Goal: Transaction & Acquisition: Purchase product/service

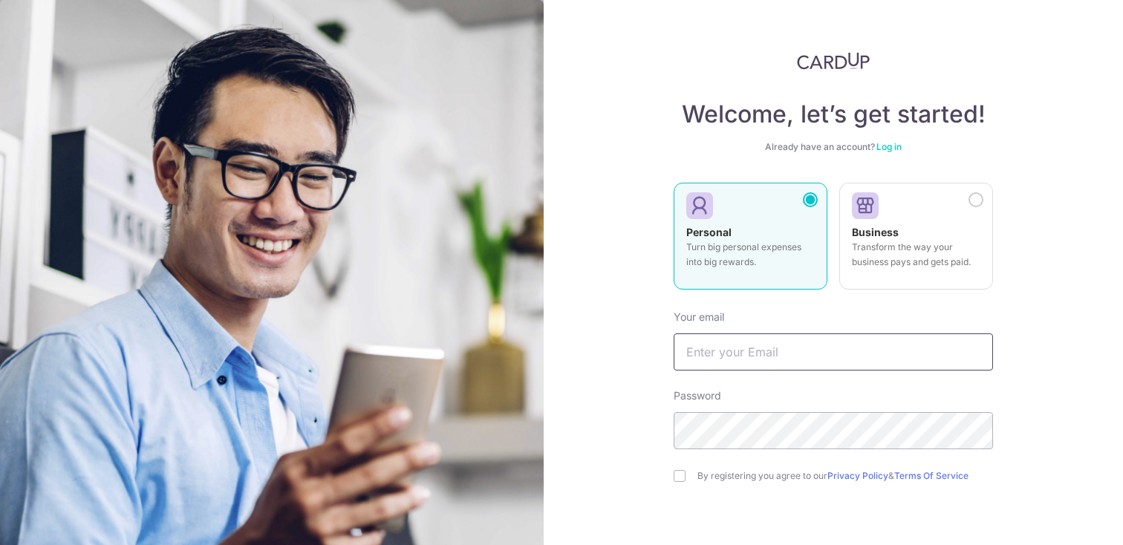
click at [728, 359] on input "text" at bounding box center [832, 351] width 319 height 37
type input "[EMAIL_ADDRESS][DOMAIN_NAME]"
click at [675, 480] on input "checkbox" at bounding box center [679, 476] width 12 height 12
checkbox input "true"
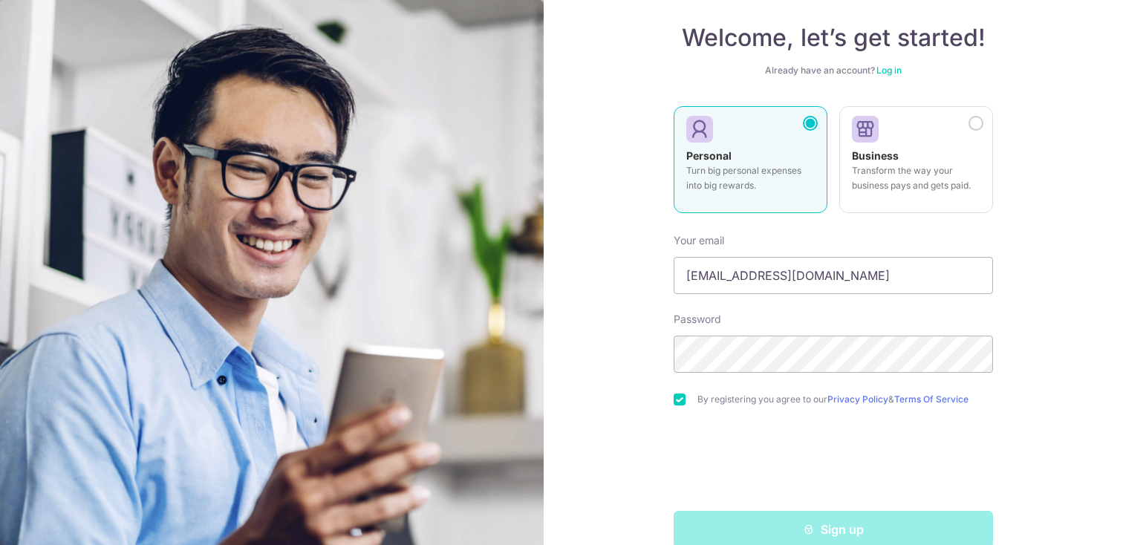
scroll to position [103, 0]
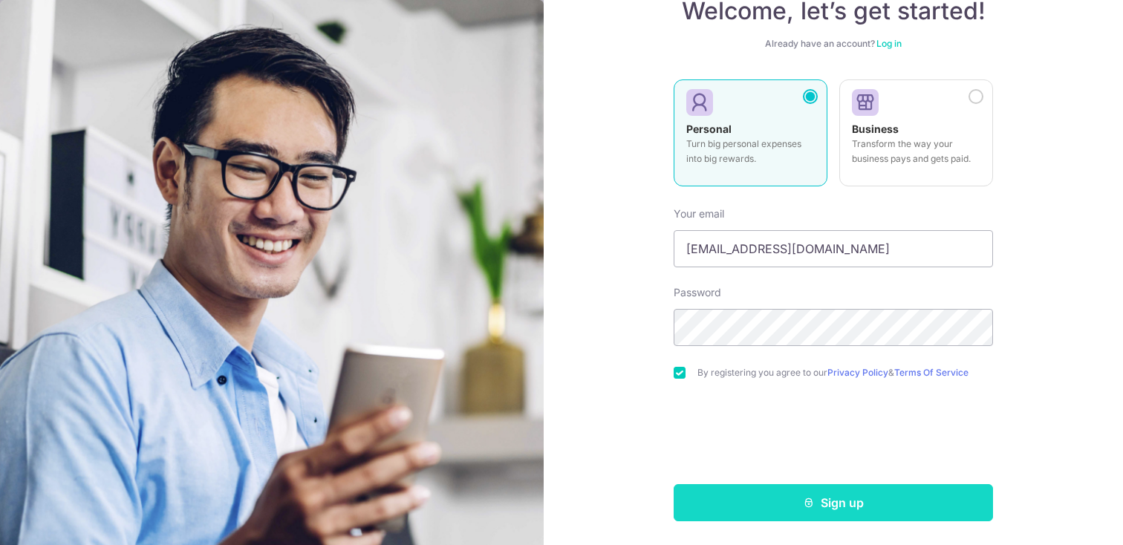
click at [792, 505] on button "Sign up" at bounding box center [832, 502] width 319 height 37
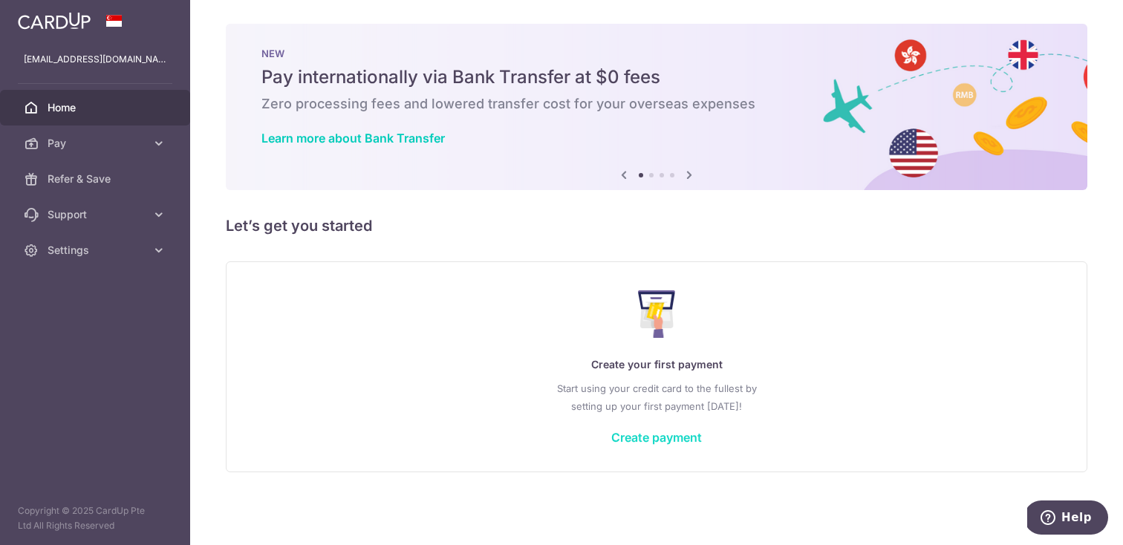
click at [636, 440] on link "Create payment" at bounding box center [656, 437] width 91 height 15
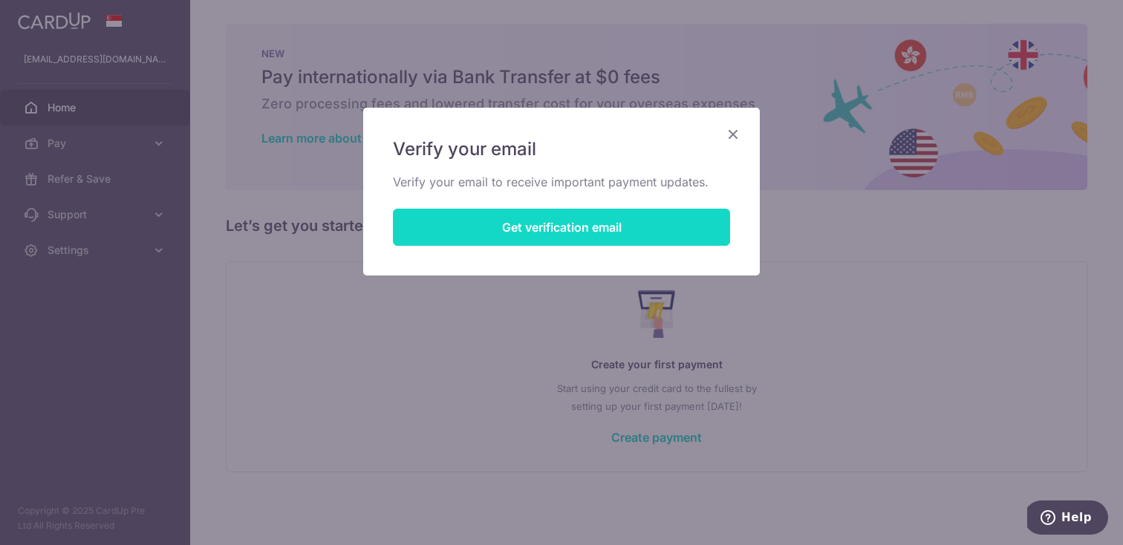
click at [579, 223] on button "Get verification email" at bounding box center [561, 227] width 337 height 37
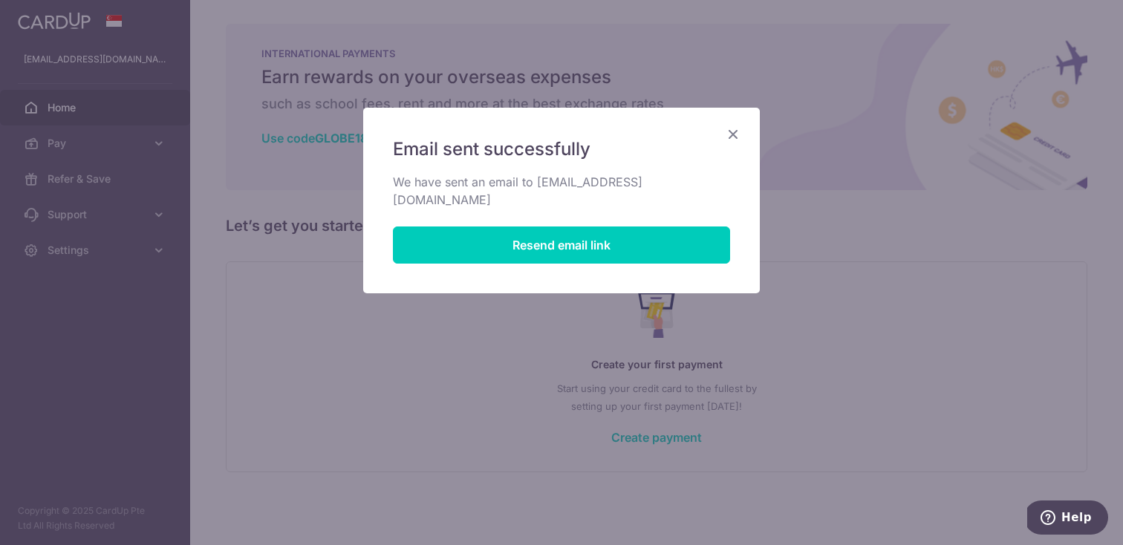
click at [729, 132] on icon "Close" at bounding box center [733, 134] width 18 height 19
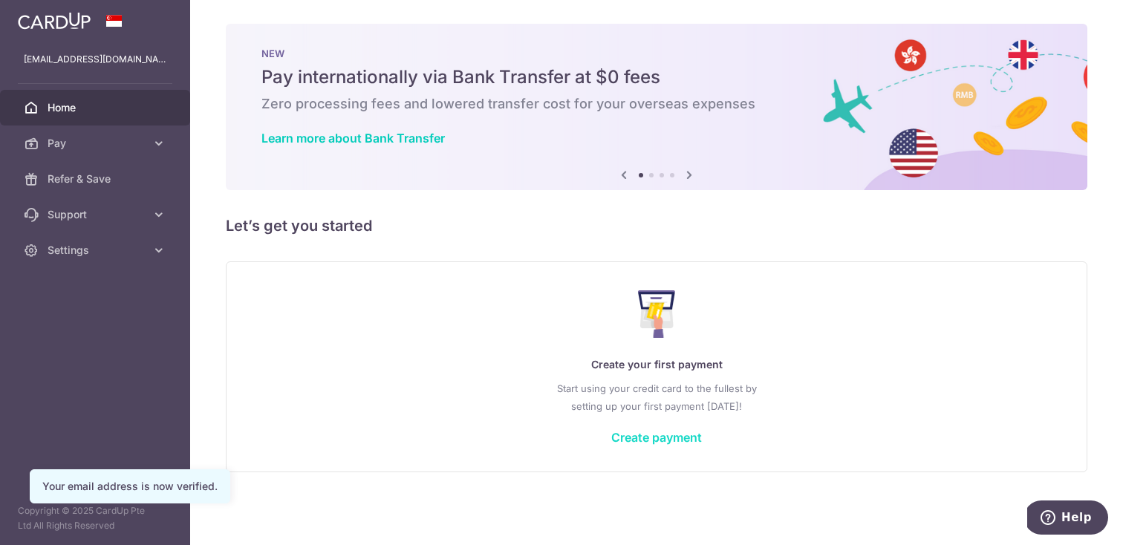
click at [639, 433] on link "Create payment" at bounding box center [656, 437] width 91 height 15
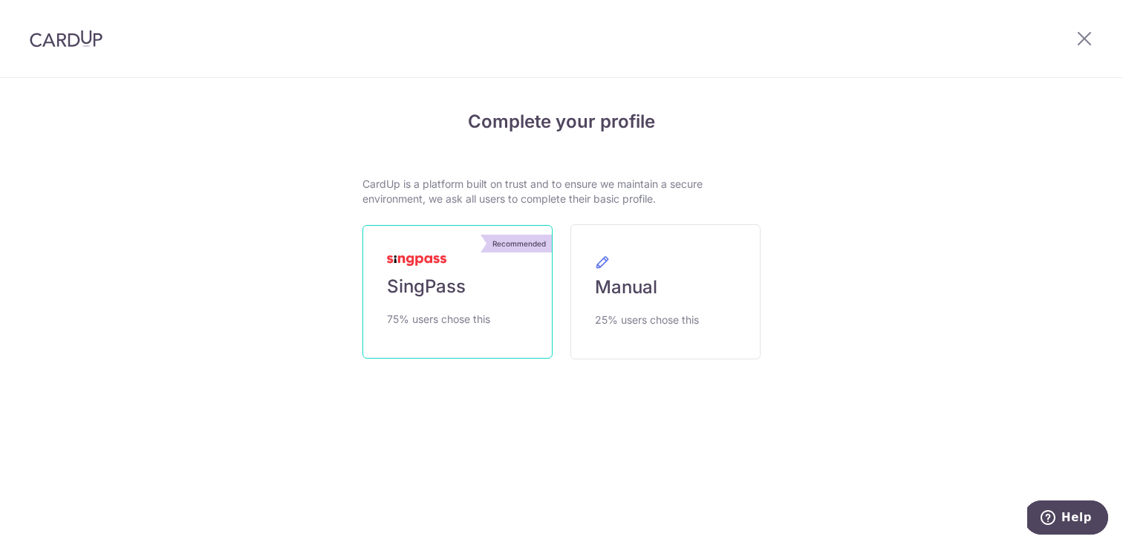
click at [486, 287] on link "Recommended SingPass 75% users chose this" at bounding box center [457, 292] width 190 height 134
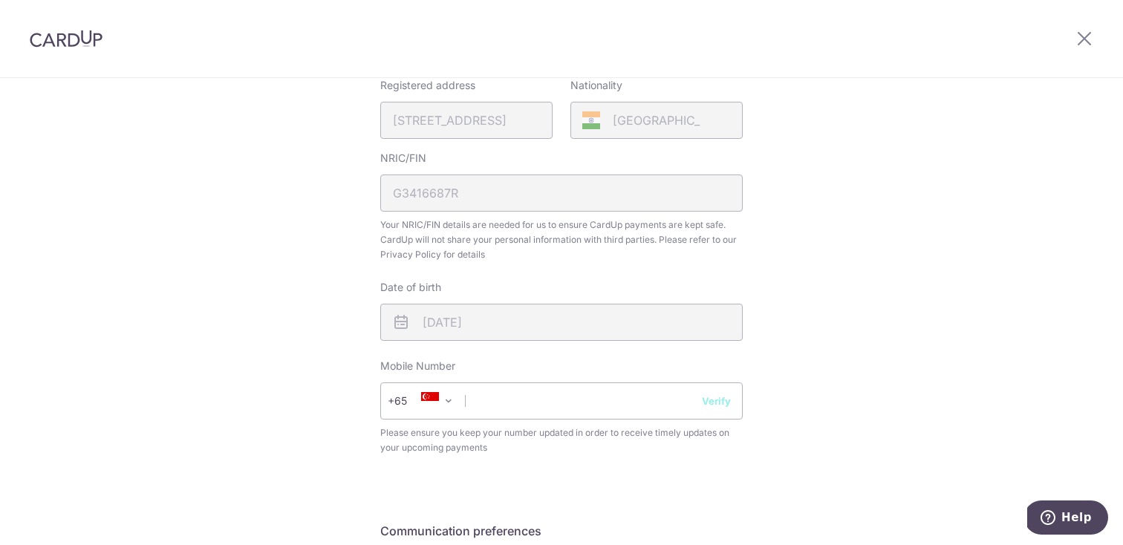
scroll to position [385, 0]
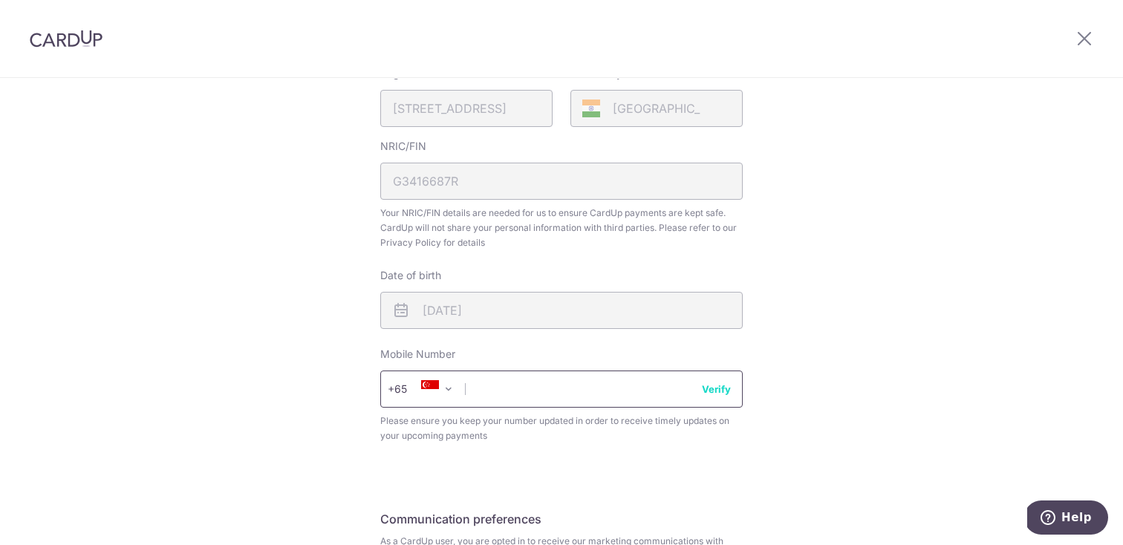
click at [555, 379] on input "text" at bounding box center [561, 388] width 362 height 37
type input "87420362"
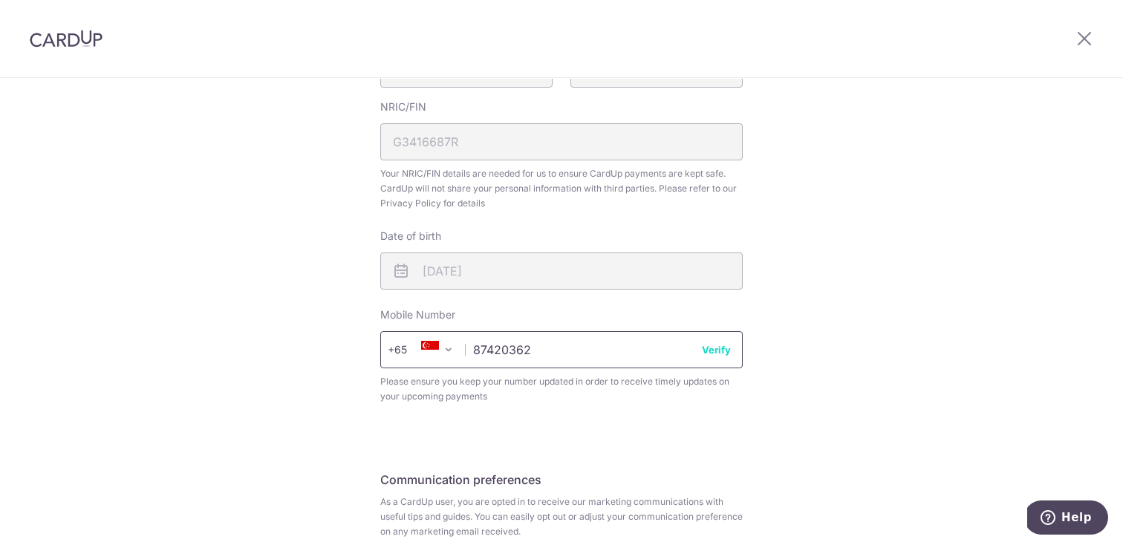
scroll to position [425, 0]
click at [715, 345] on button "Verify" at bounding box center [716, 348] width 29 height 15
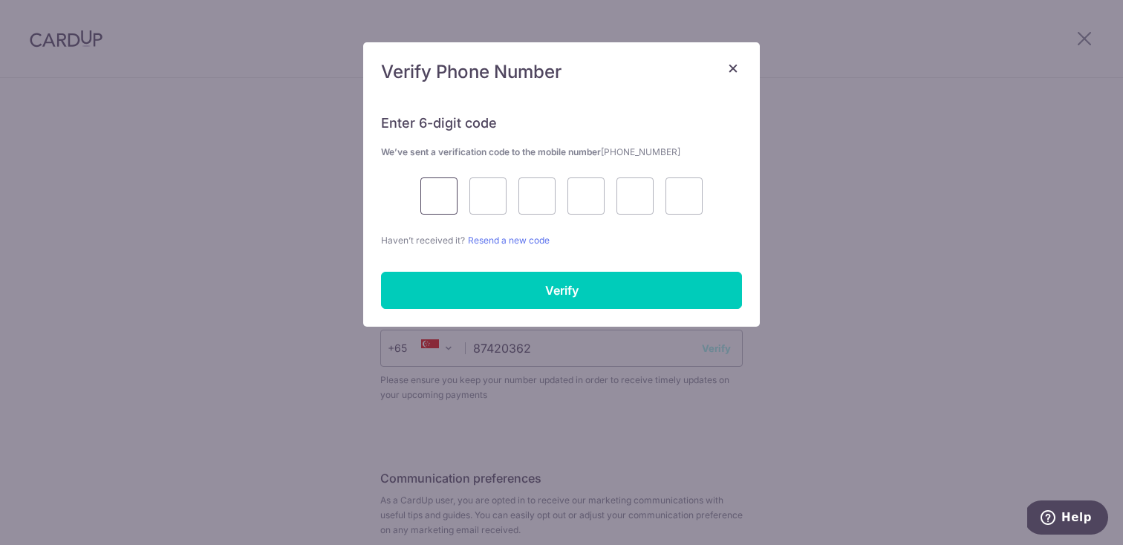
click at [448, 199] on input "text" at bounding box center [438, 195] width 37 height 37
type input "1"
type input "6"
type input "9"
type input "0"
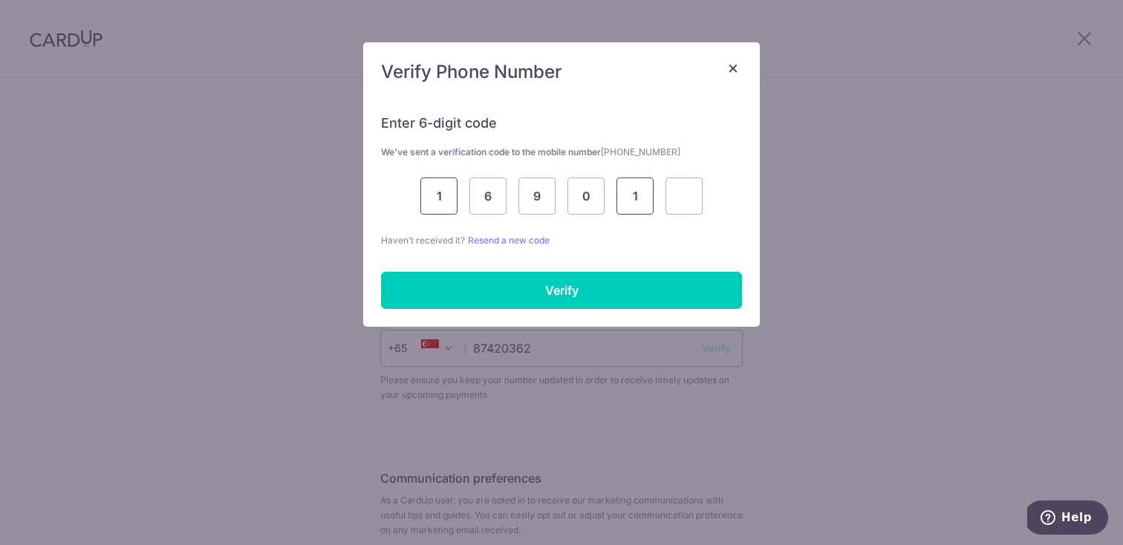
type input "1"
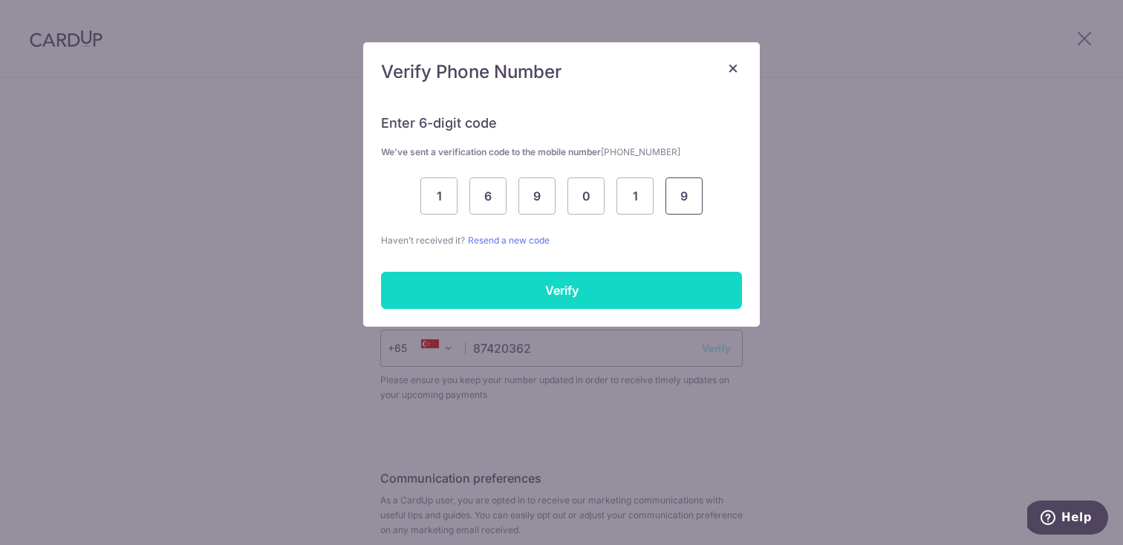
type input "9"
click at [478, 292] on input "Verify" at bounding box center [561, 290] width 361 height 37
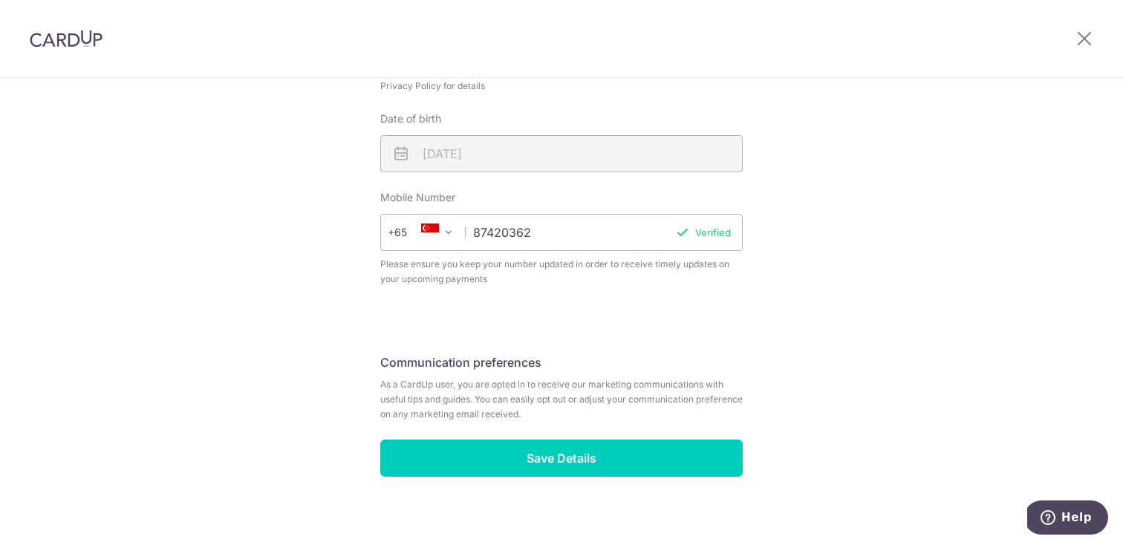
scroll to position [555, 0]
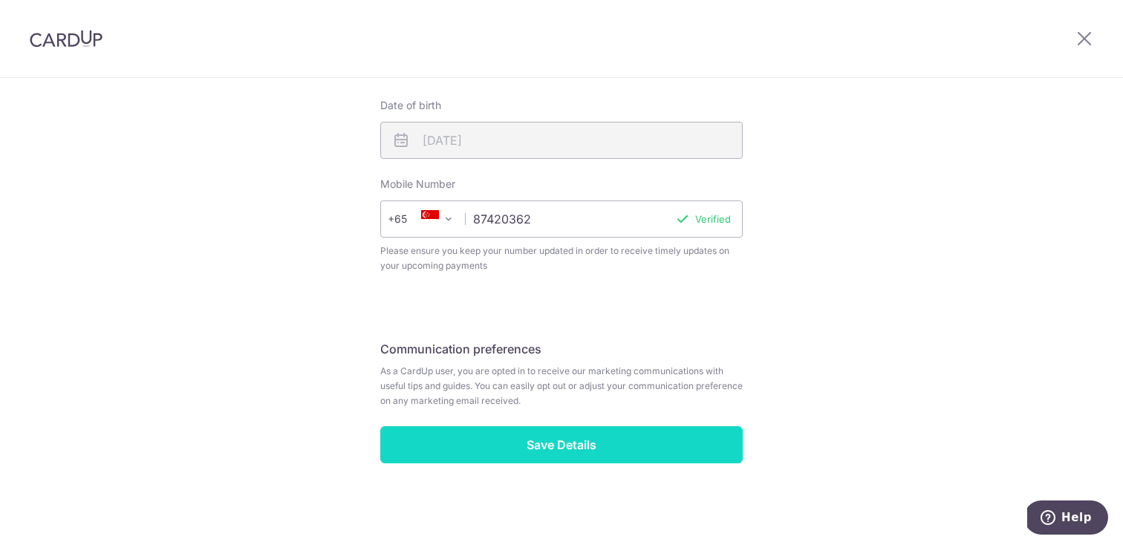
click at [489, 445] on input "Save Details" at bounding box center [561, 444] width 362 height 37
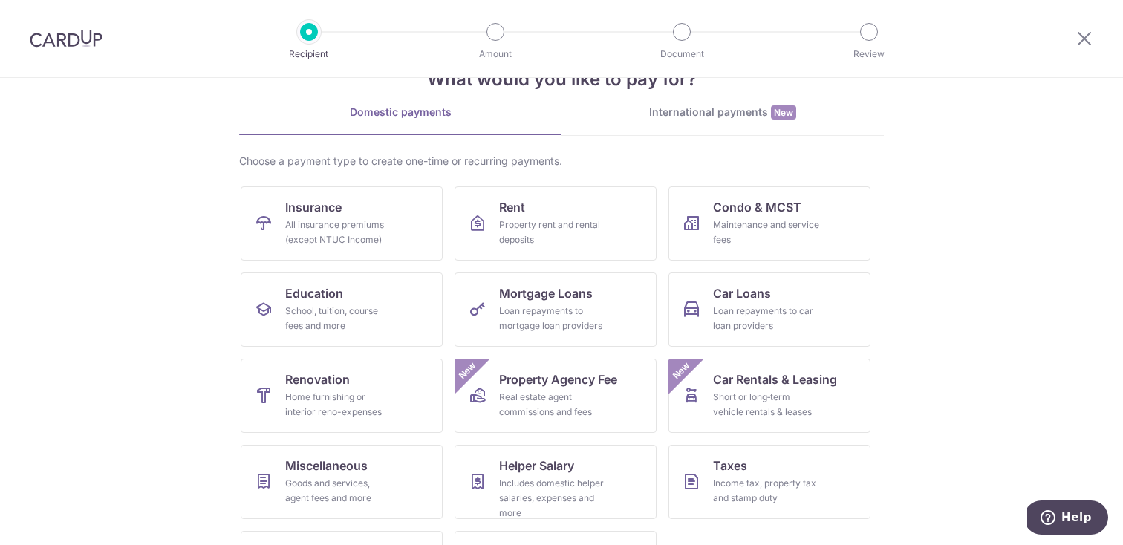
scroll to position [60, 0]
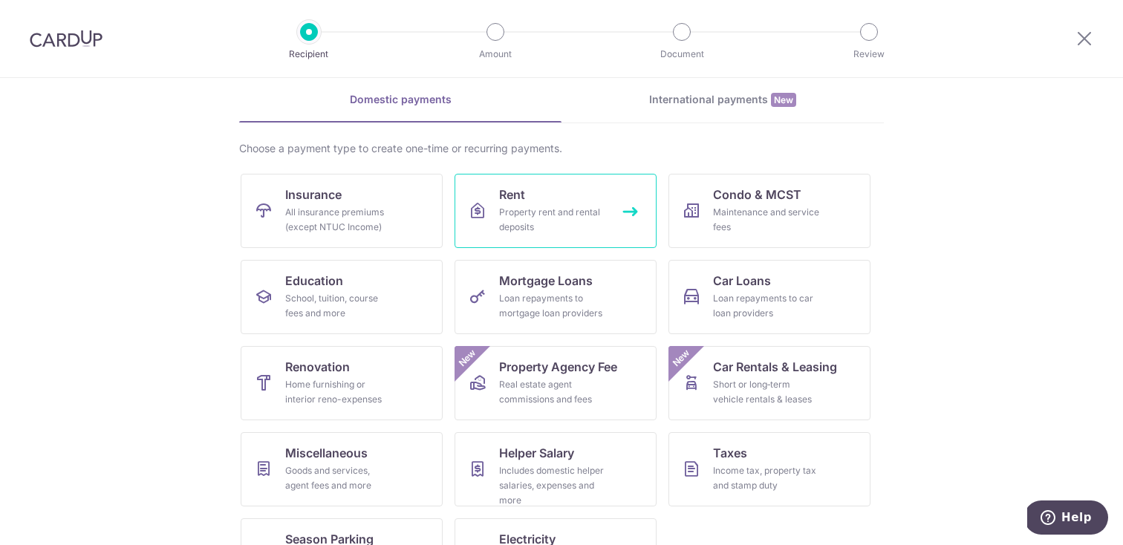
click at [558, 207] on div "Property rent and rental deposits" at bounding box center [552, 220] width 107 height 30
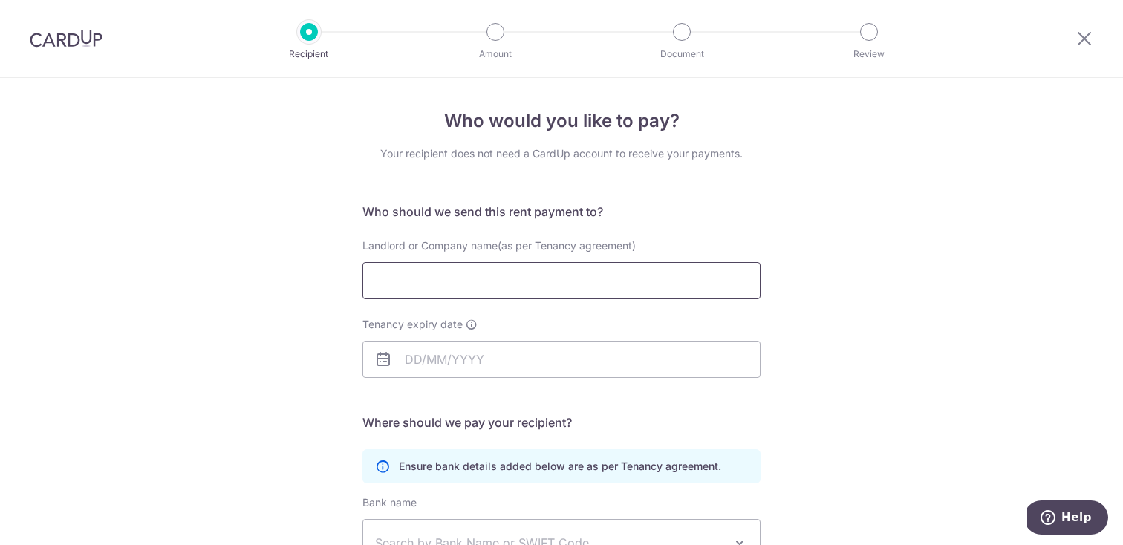
click at [512, 291] on input "Landlord or Company name(as per Tenancy agreement)" at bounding box center [561, 280] width 398 height 37
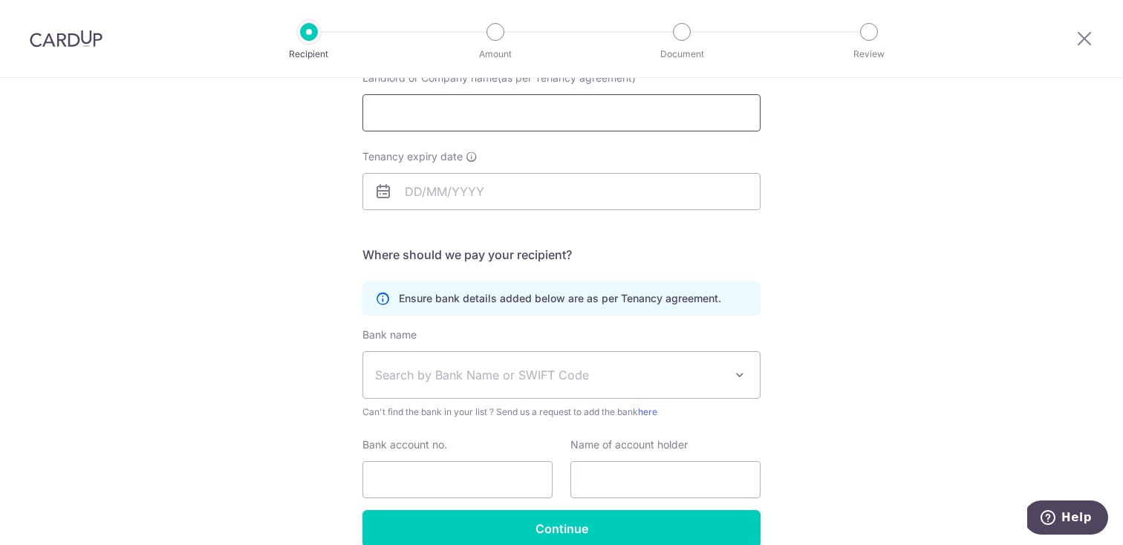
scroll to position [172, 0]
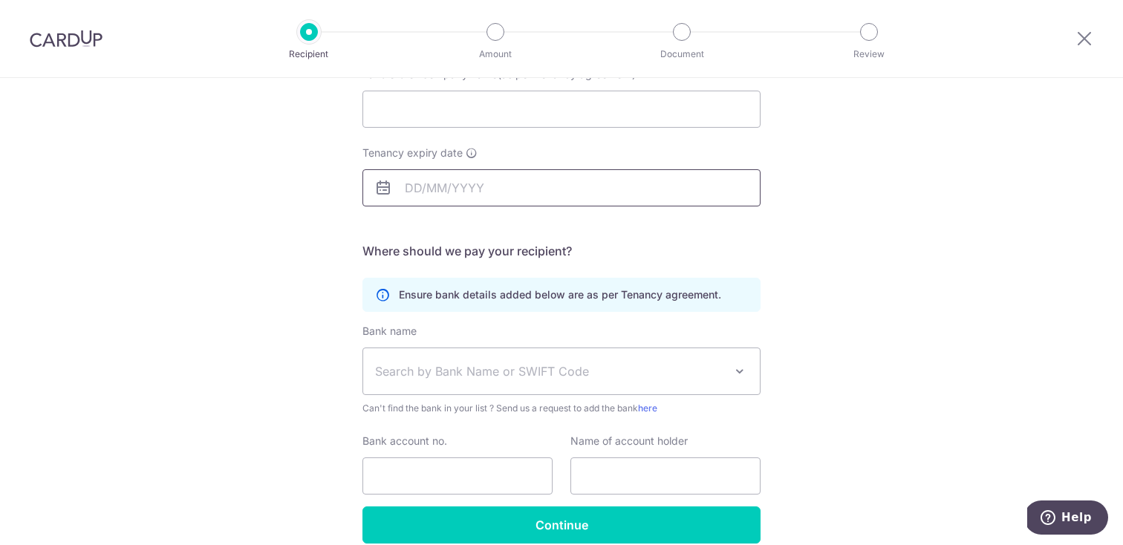
click at [465, 183] on input "Tenancy expiry date" at bounding box center [561, 187] width 398 height 37
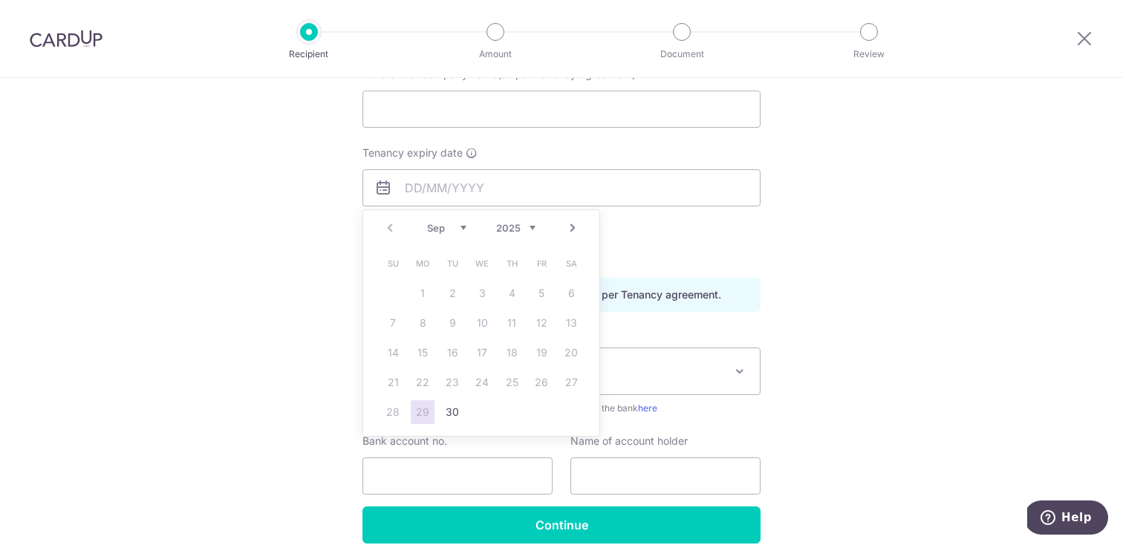
click at [533, 227] on select "2025 2026 2027 2028 2029 2030 2031 2032 2033 2034 2035" at bounding box center [515, 228] width 39 height 12
click at [396, 233] on link "Prev" at bounding box center [390, 228] width 18 height 18
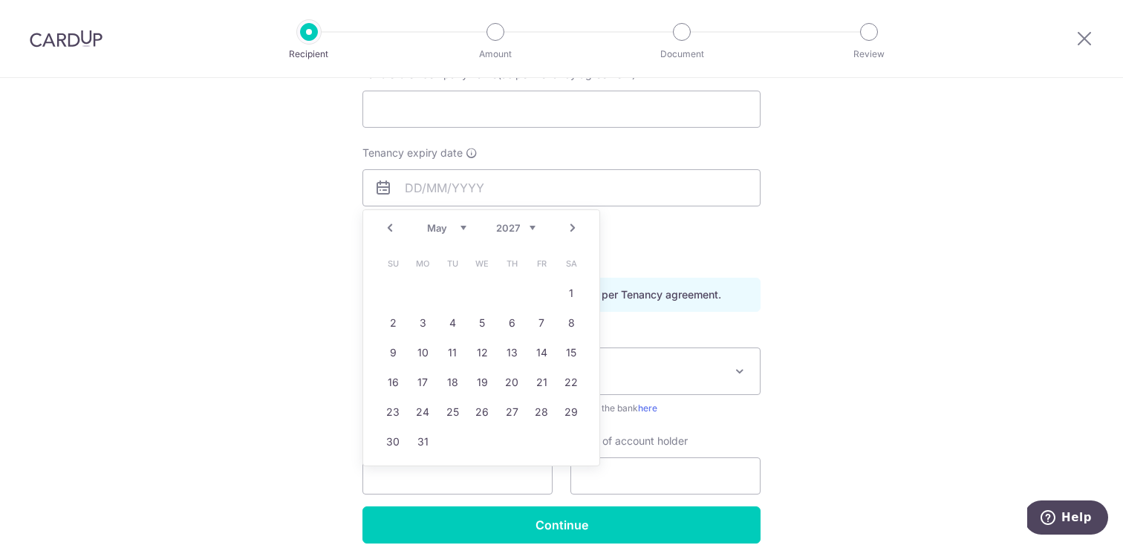
click at [396, 233] on link "Prev" at bounding box center [390, 228] width 18 height 18
click at [429, 353] on link "15" at bounding box center [423, 353] width 24 height 24
type input "15/03/2027"
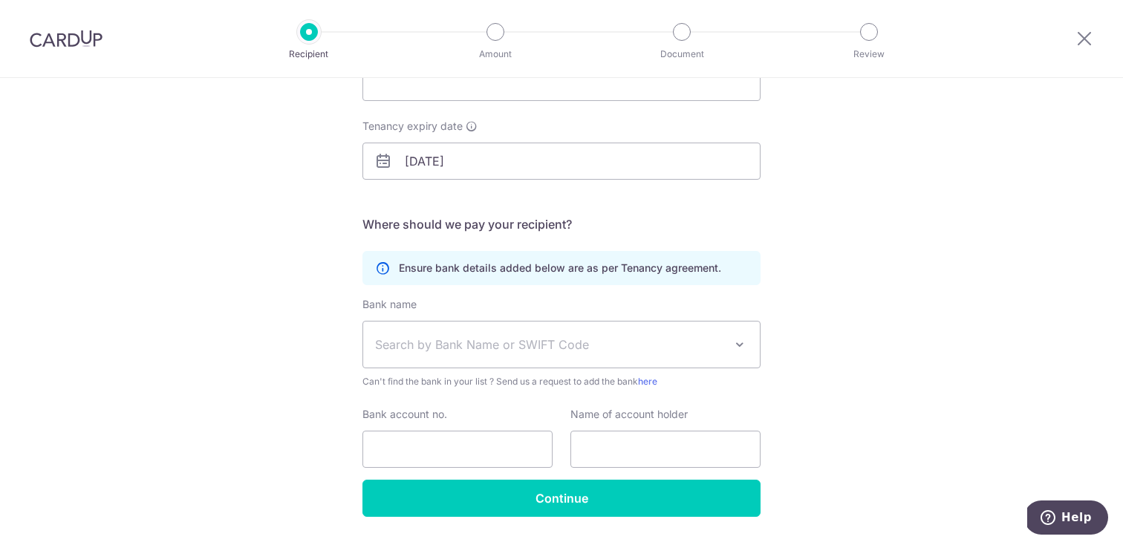
scroll to position [240, 0]
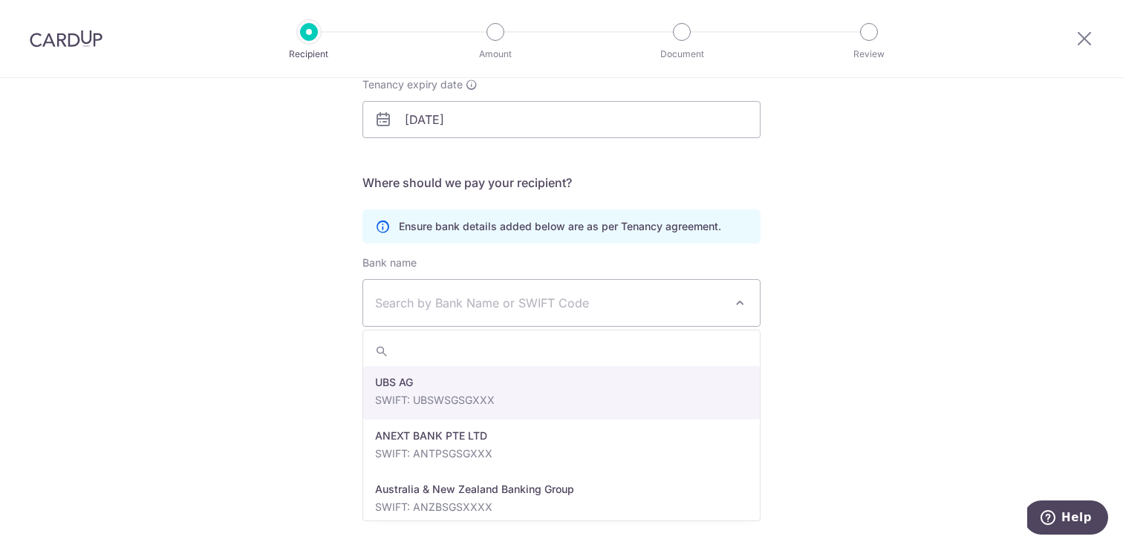
click at [624, 292] on span "Search by Bank Name or SWIFT Code" at bounding box center [561, 303] width 396 height 46
click at [873, 239] on div "Who would you like to pay? Your recipient does not need a CardUp account to rec…" at bounding box center [561, 191] width 1123 height 707
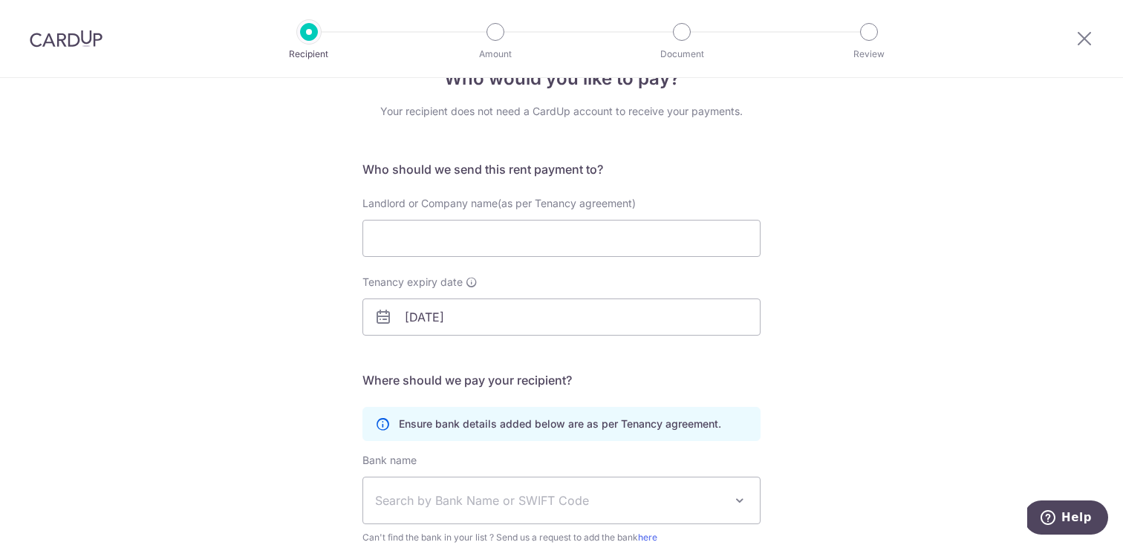
scroll to position [0, 0]
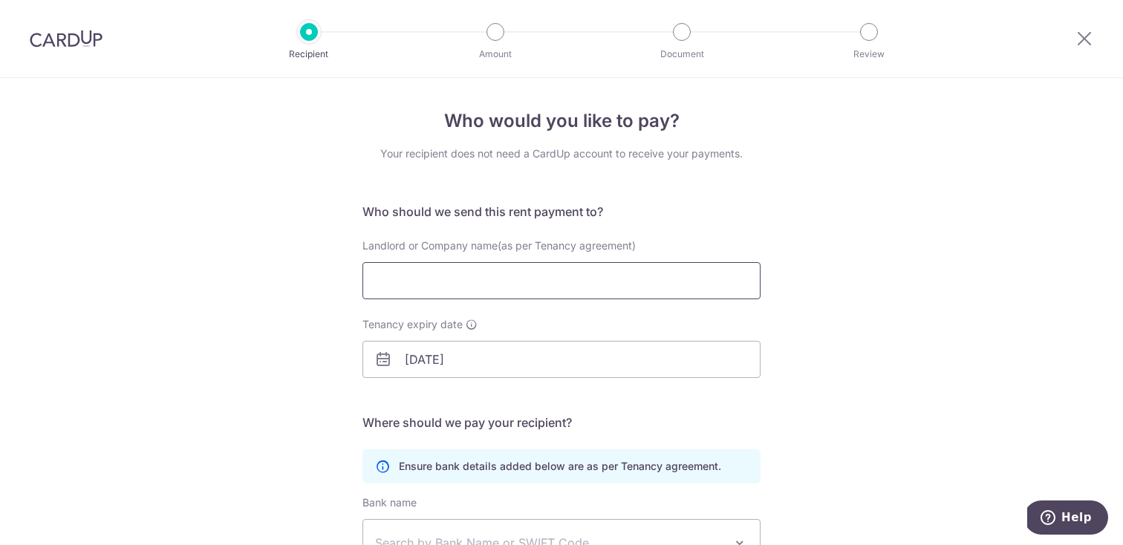
click at [412, 273] on input "Landlord or Company name(as per Tenancy agreement)" at bounding box center [561, 280] width 398 height 37
type input "Tan Wan Ju Judy (Chen Wanyu Judy)"
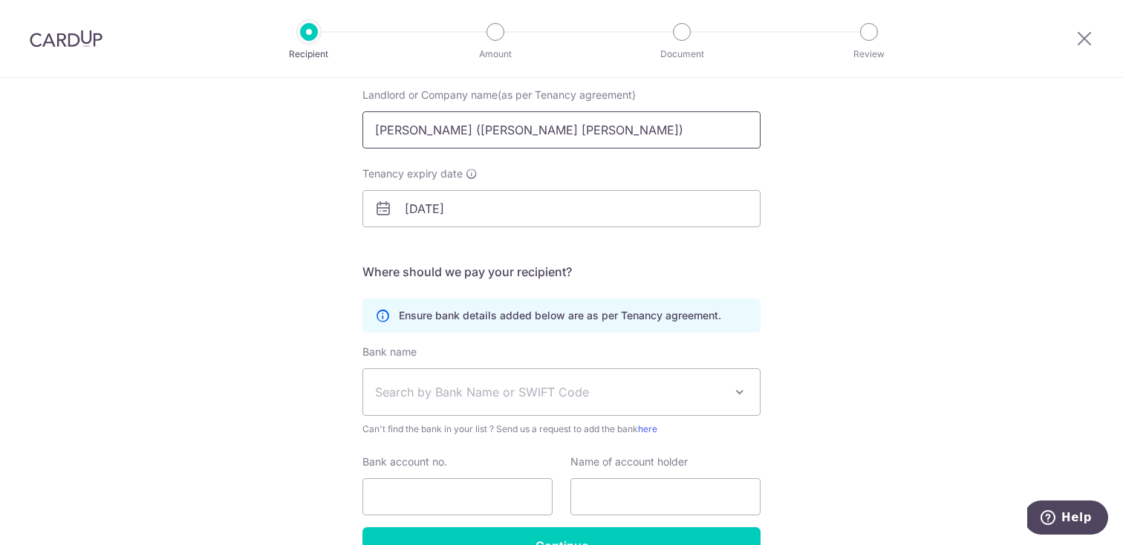
scroll to position [240, 0]
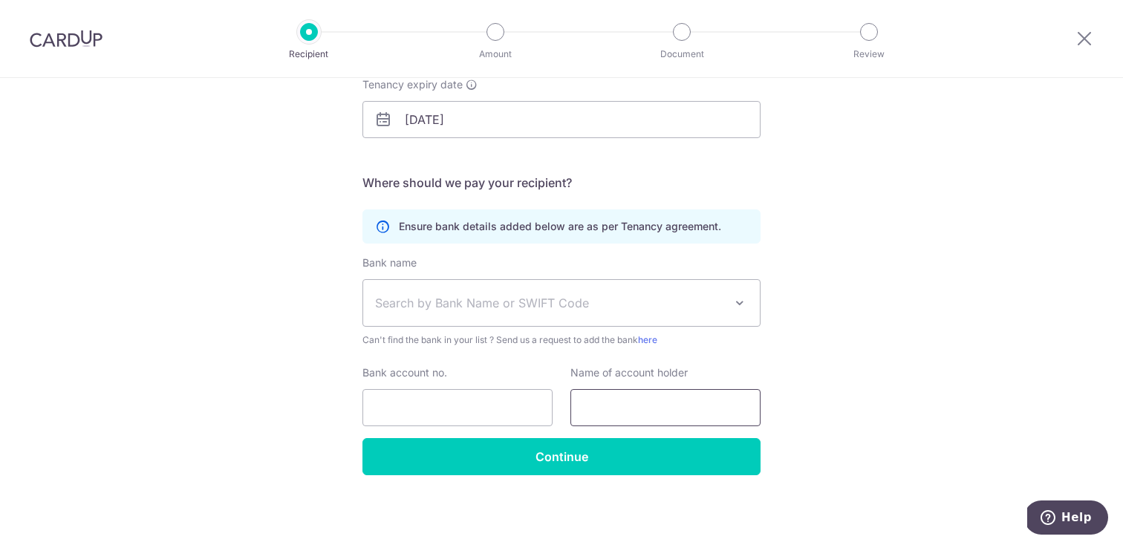
click at [610, 404] on input "text" at bounding box center [665, 407] width 190 height 37
type input "Tan Wan Ju Judy"
click at [392, 400] on input "Bank account no." at bounding box center [457, 407] width 190 height 37
type input "1201094111"
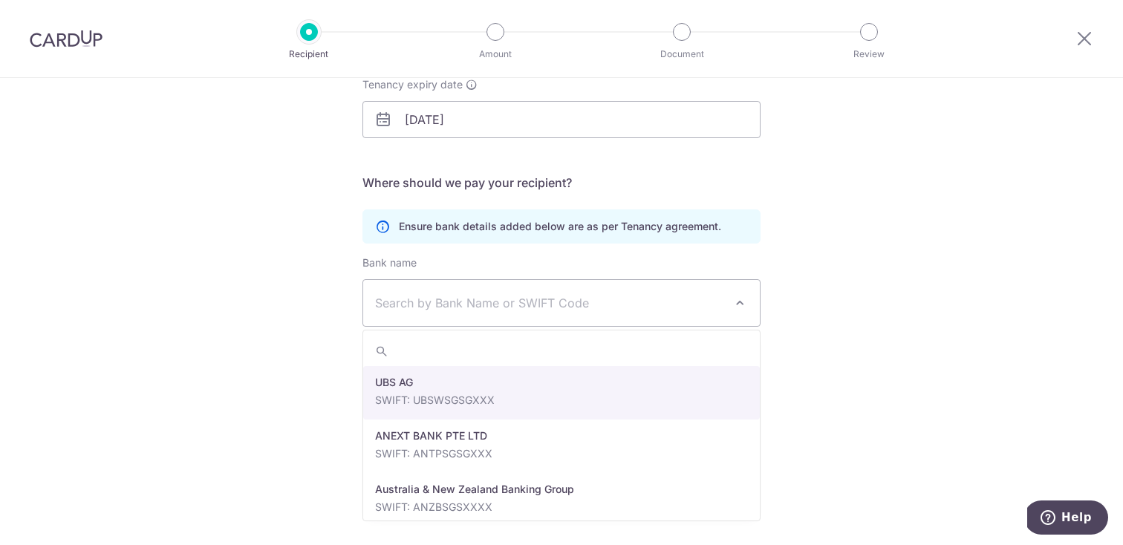
click at [408, 307] on span "Search by Bank Name or SWIFT Code" at bounding box center [549, 303] width 349 height 18
type input "dbs"
select select "6"
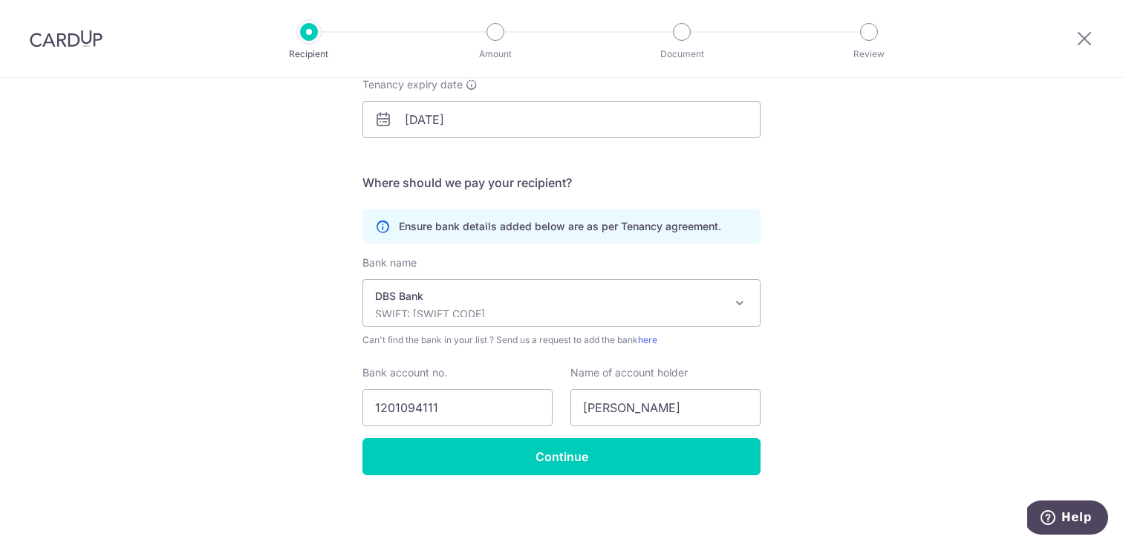
click at [757, 343] on span "Can't find the bank in your list ? Send us a request to add the bank here" at bounding box center [561, 340] width 398 height 15
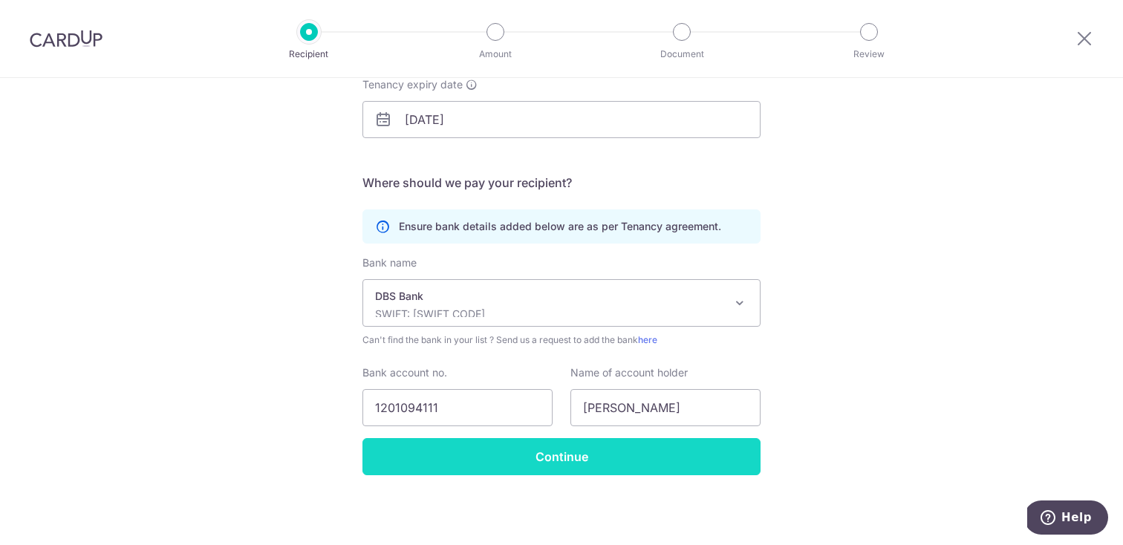
click at [443, 459] on input "Continue" at bounding box center [561, 456] width 398 height 37
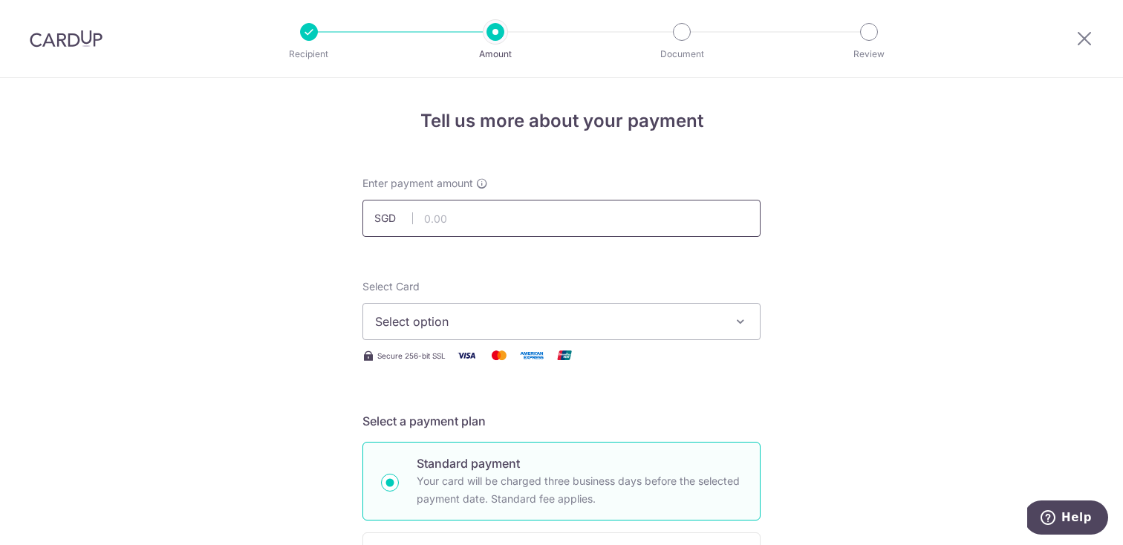
click at [482, 228] on input "text" at bounding box center [561, 218] width 398 height 37
type input "6,200.00"
click at [541, 284] on div "Select Card Select option Add credit card" at bounding box center [561, 309] width 398 height 61
click at [541, 319] on span "Select option" at bounding box center [548, 322] width 346 height 18
click at [488, 360] on span "Add credit card" at bounding box center [575, 363] width 346 height 15
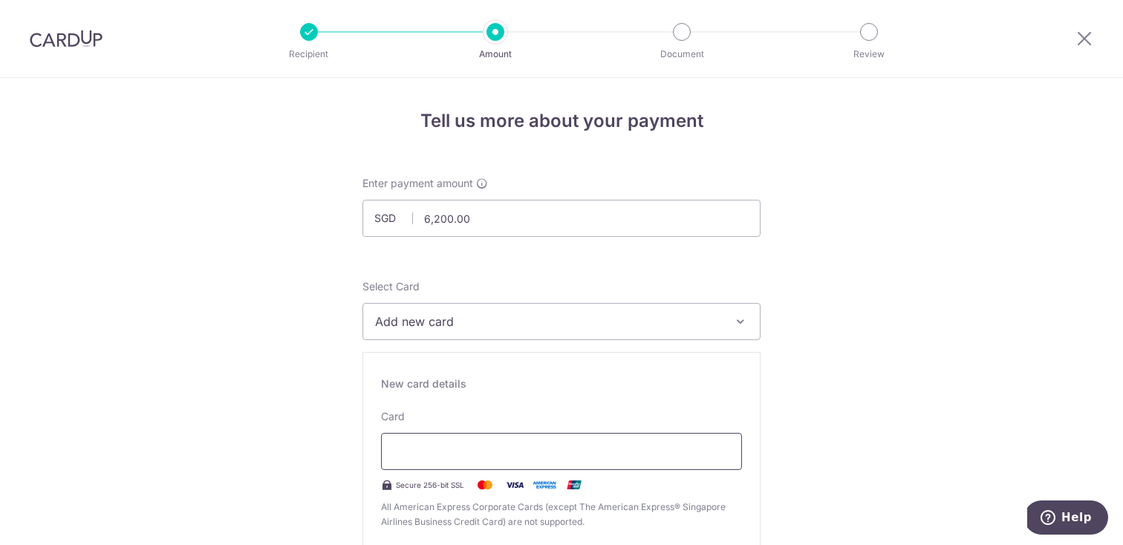
type input "08 / 2027"
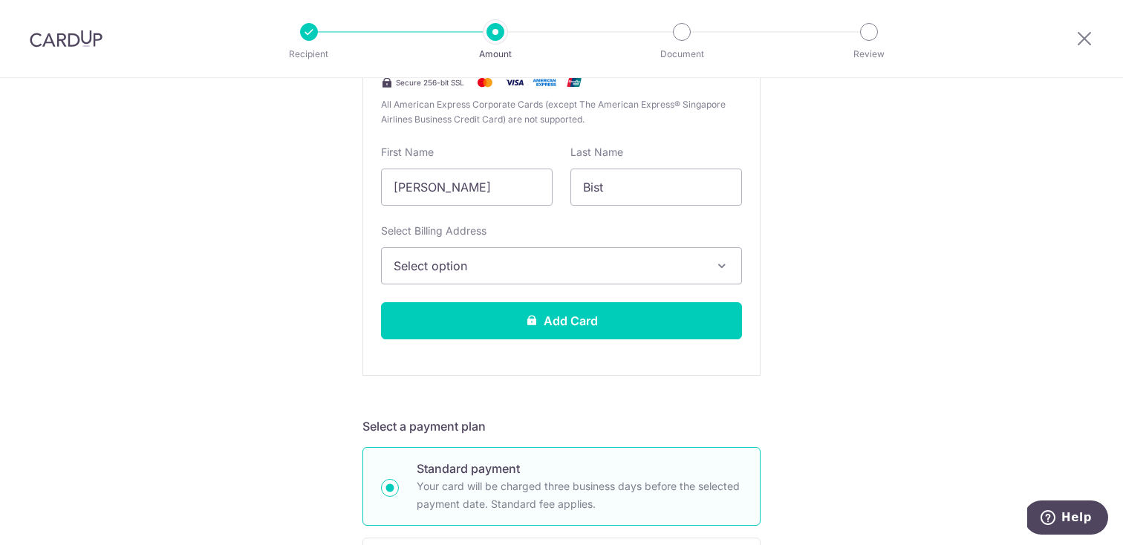
scroll to position [409, 0]
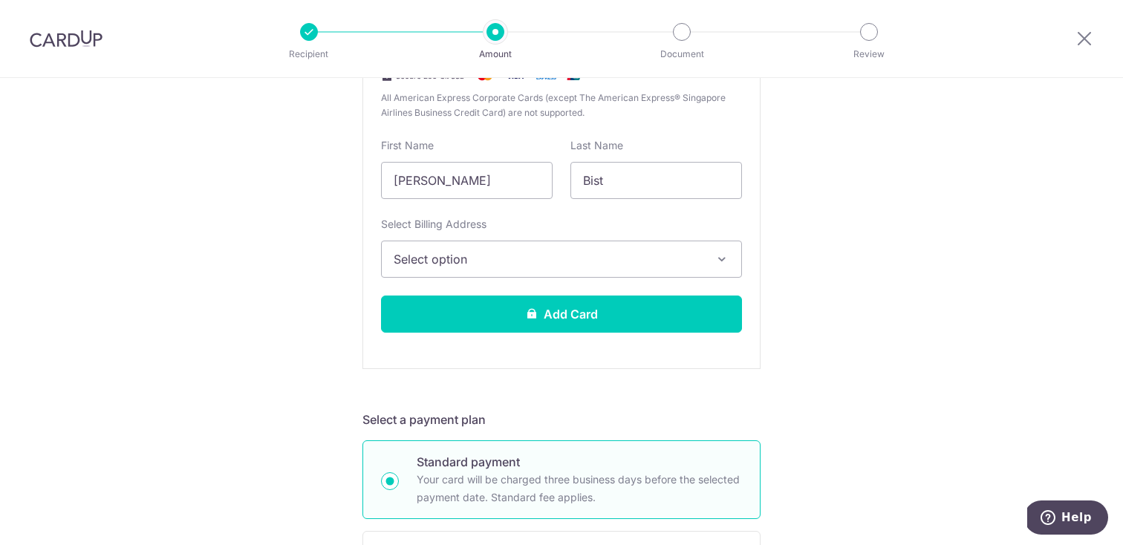
click at [555, 254] on span "Select option" at bounding box center [548, 259] width 309 height 18
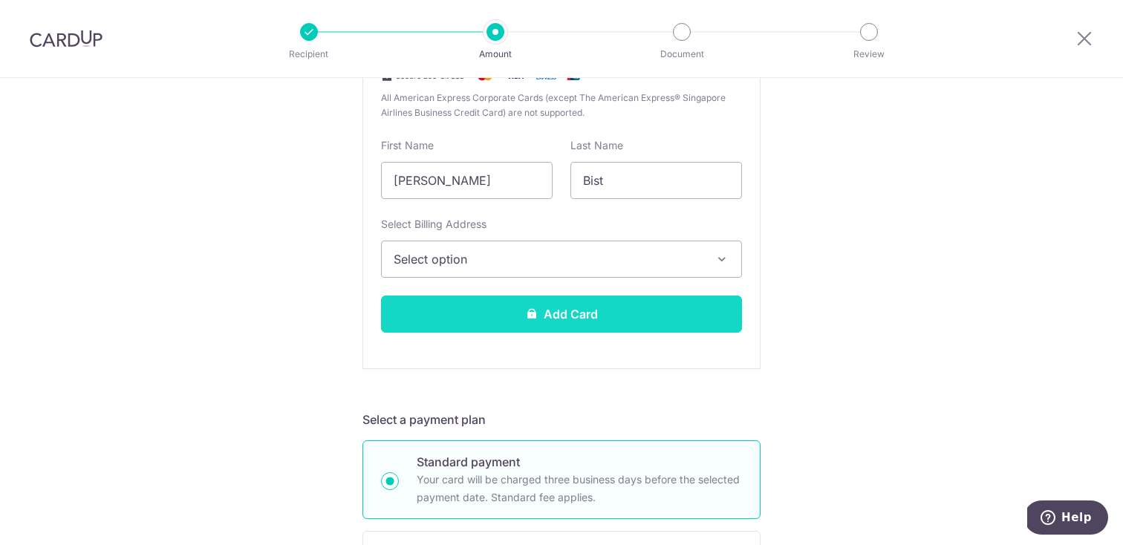
click at [555, 310] on button "Add Card" at bounding box center [561, 314] width 361 height 37
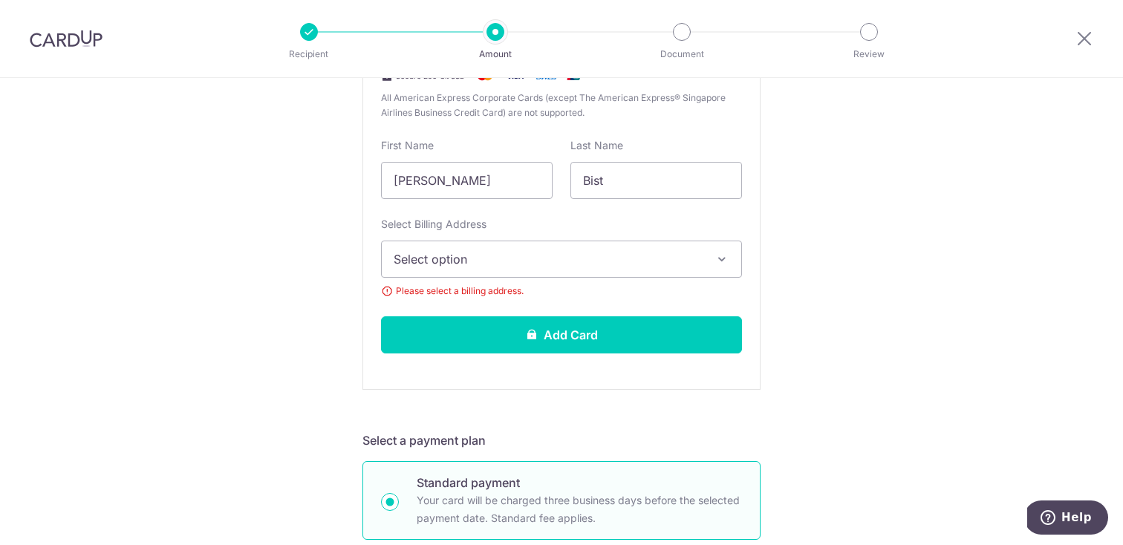
click at [513, 258] on span "Select option" at bounding box center [548, 259] width 309 height 18
click at [503, 296] on span "Add Billing Address" at bounding box center [574, 300] width 309 height 15
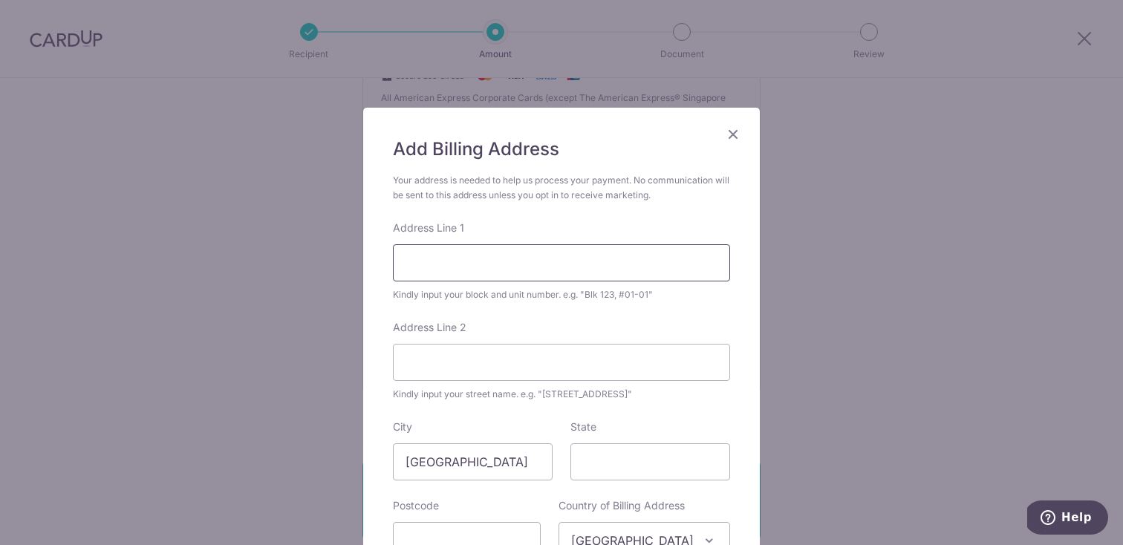
click at [486, 257] on input "Address Line 1" at bounding box center [561, 262] width 337 height 37
type input "23 Holland Hill"
type input "02-06 Lobby B"
type input "278739"
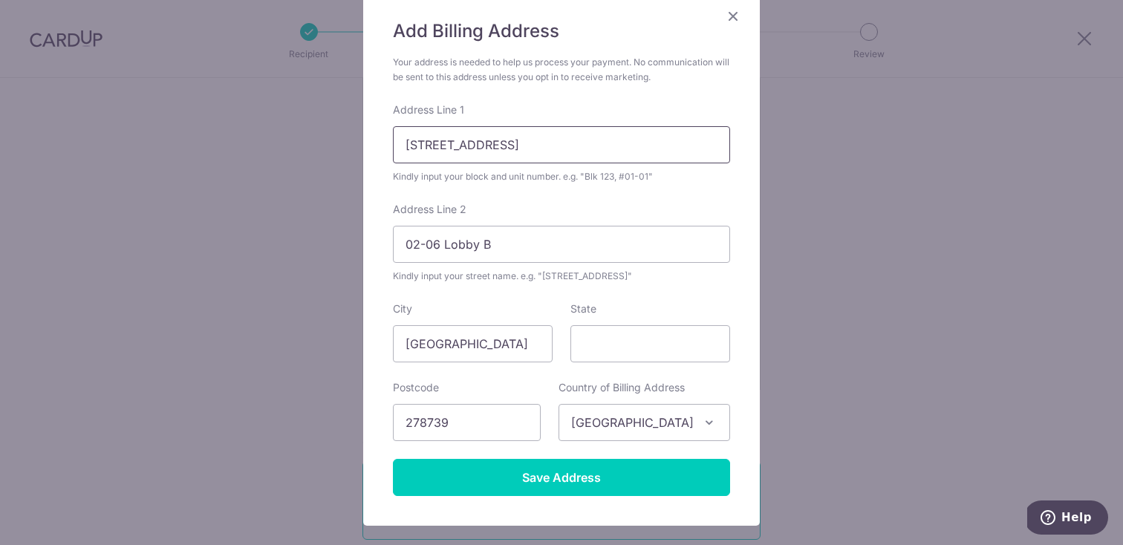
scroll to position [126, 0]
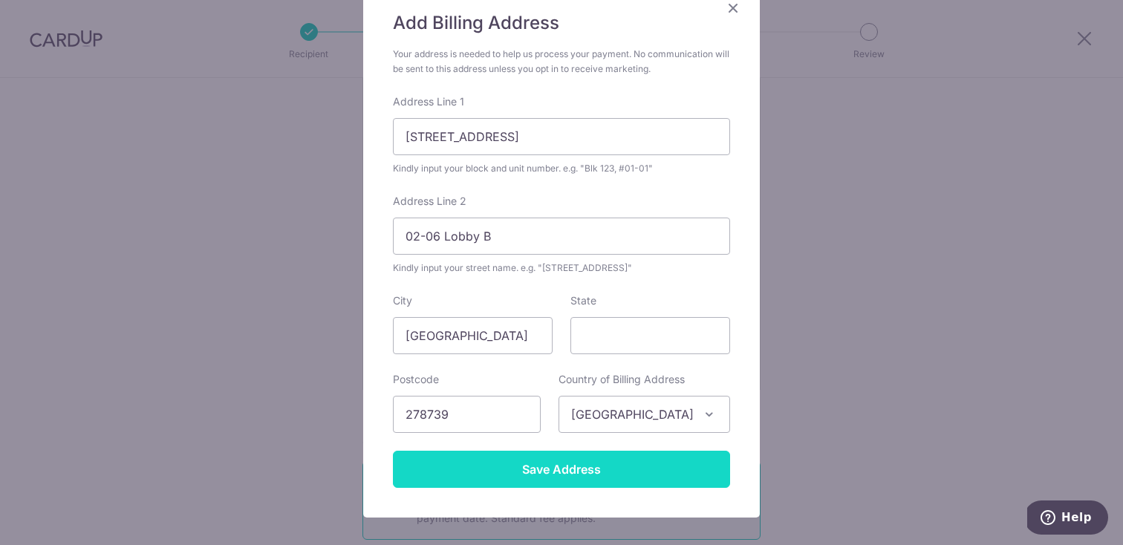
click at [585, 461] on input "Save Address" at bounding box center [561, 469] width 337 height 37
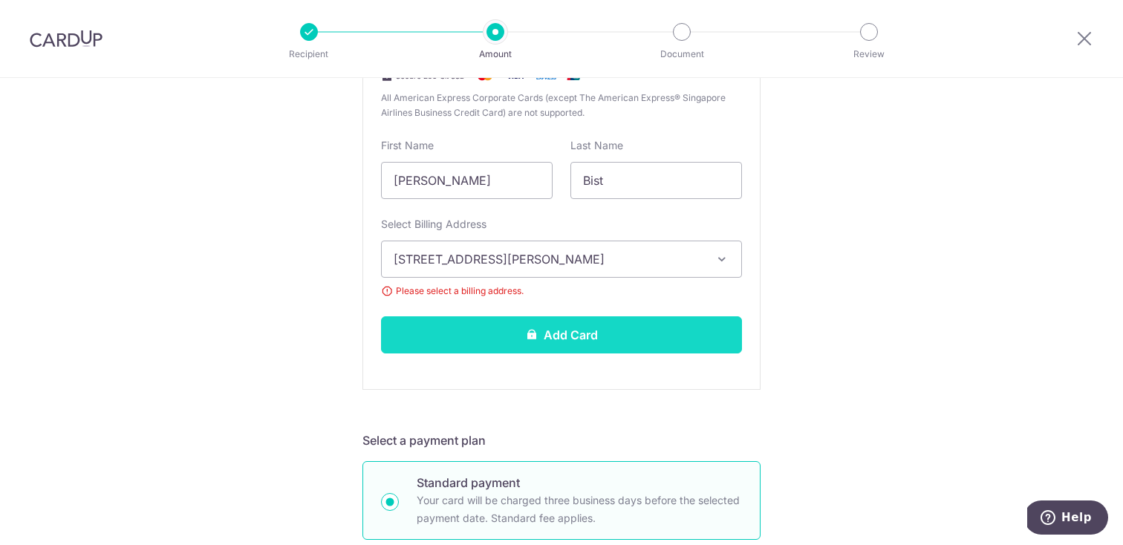
click at [649, 340] on button "Add Card" at bounding box center [561, 334] width 361 height 37
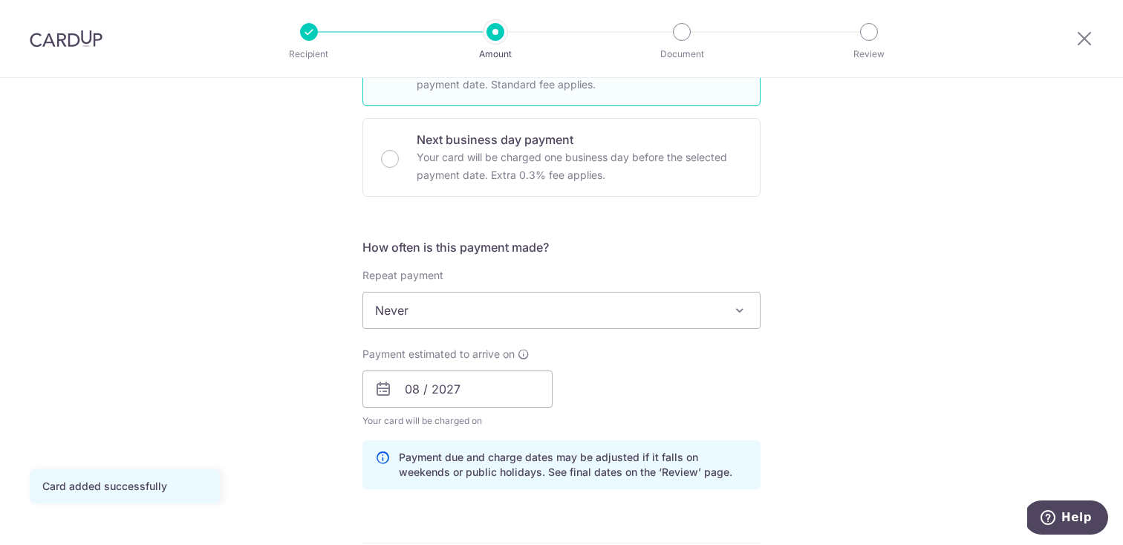
scroll to position [424, 0]
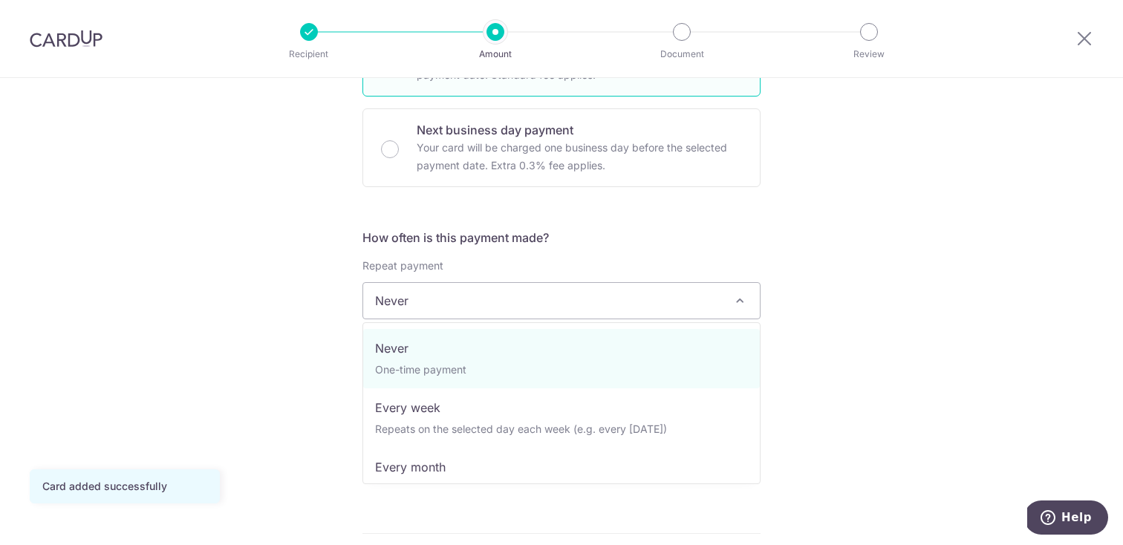
click at [599, 300] on span "Never" at bounding box center [561, 301] width 396 height 36
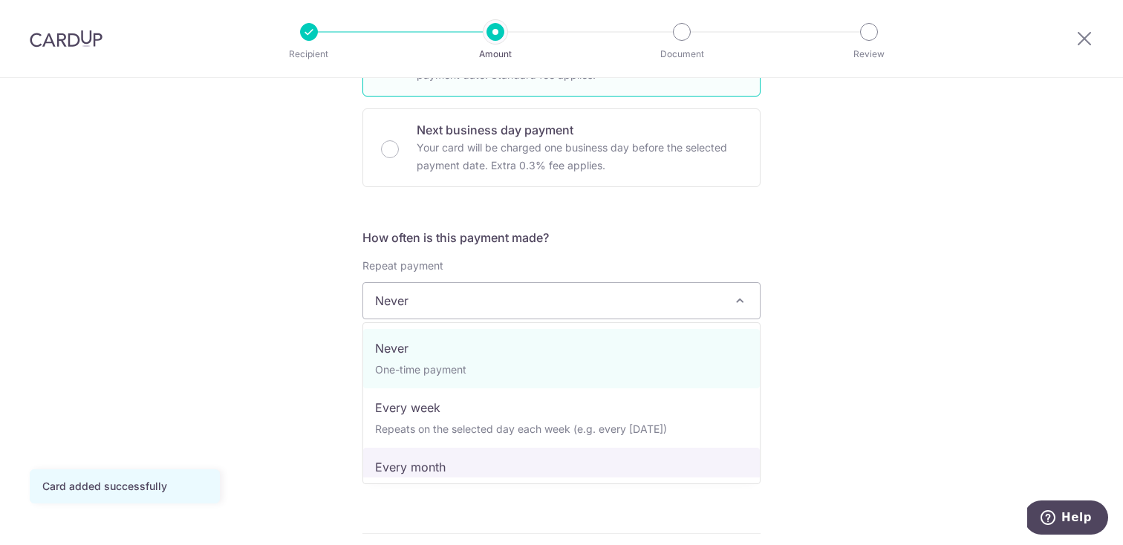
select select "3"
type input "15/03/2027"
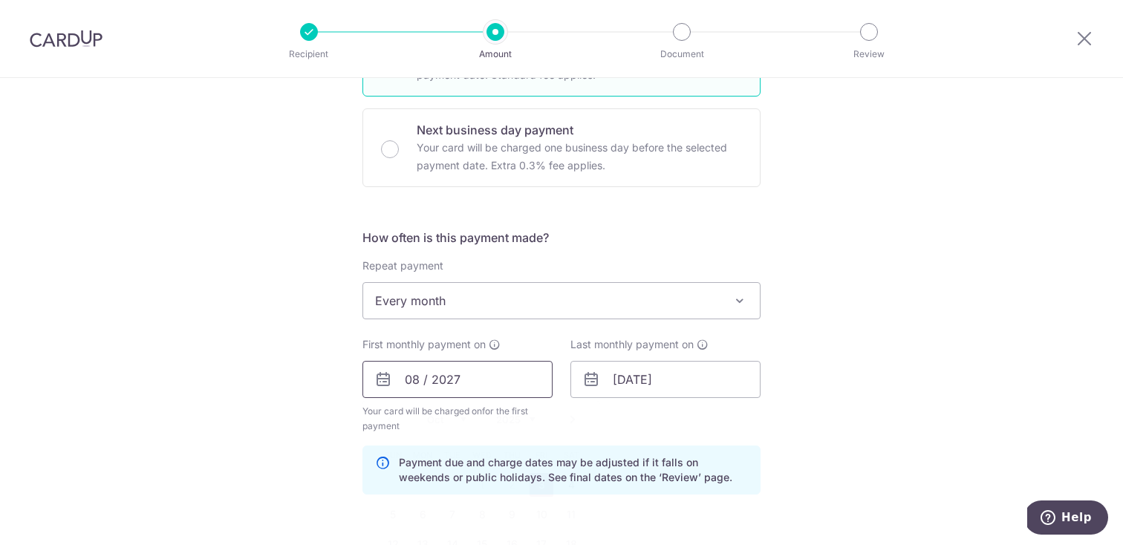
click at [463, 382] on input "08 / 2027" at bounding box center [457, 379] width 190 height 37
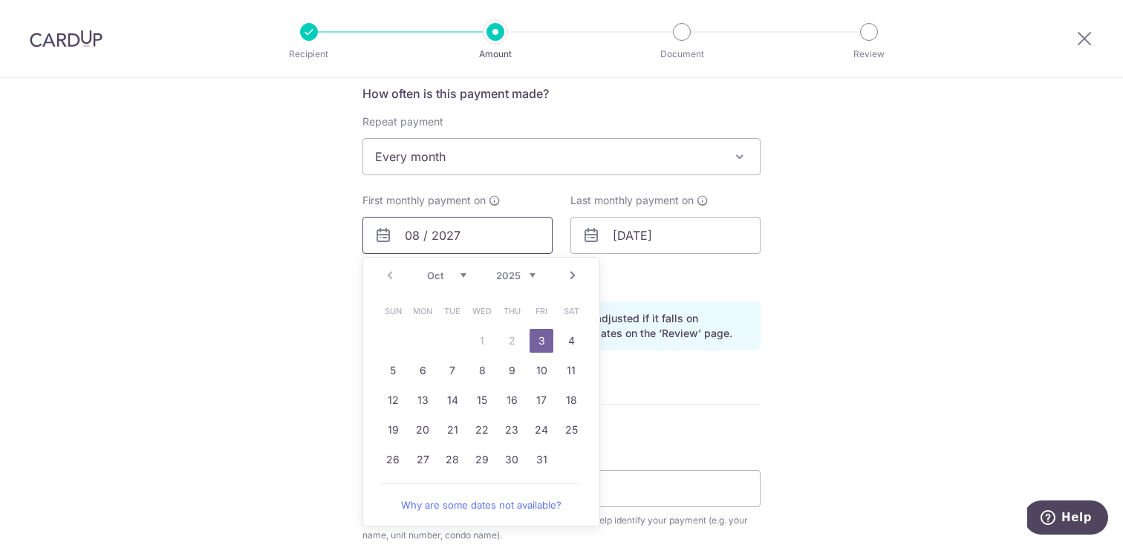
scroll to position [567, 0]
click at [510, 428] on link "23" at bounding box center [512, 431] width 24 height 24
type input "23/10/2025"
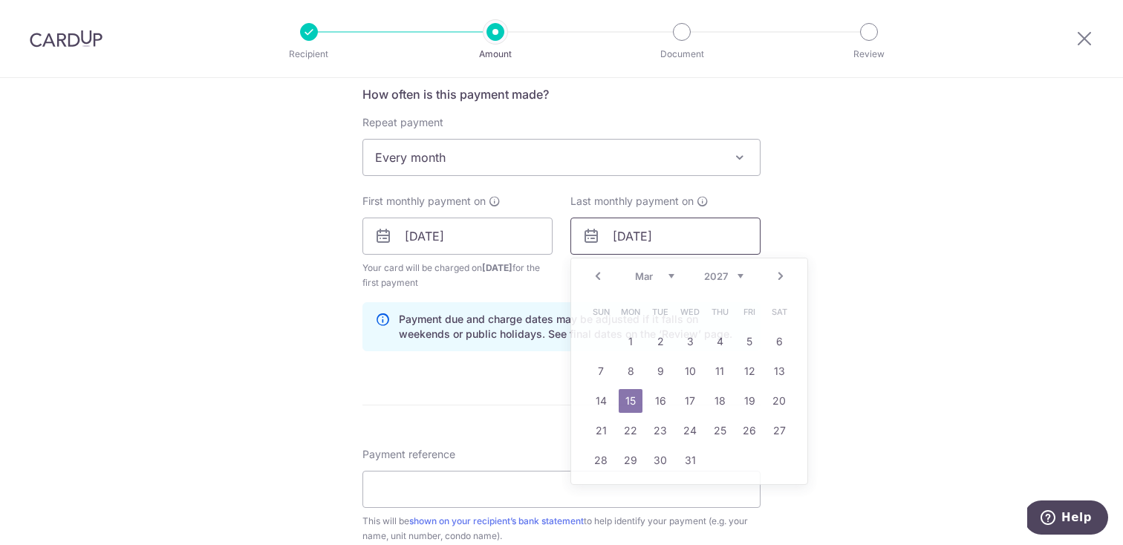
click at [670, 243] on input "15/03/2027" at bounding box center [665, 236] width 190 height 37
click at [595, 276] on link "Prev" at bounding box center [598, 276] width 18 height 18
click at [687, 435] on link "23" at bounding box center [690, 431] width 24 height 24
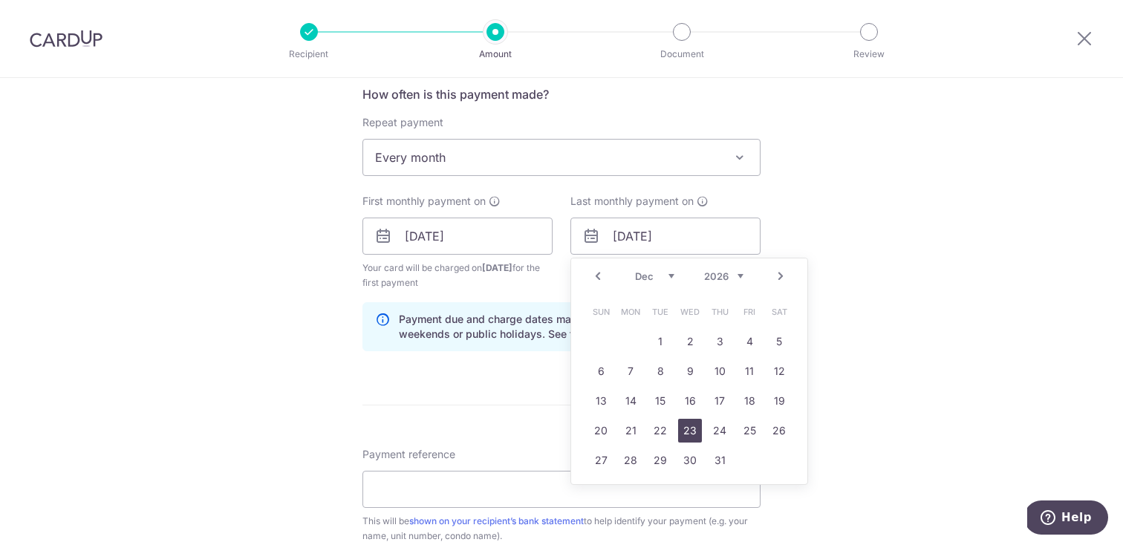
type input "[DATE]"
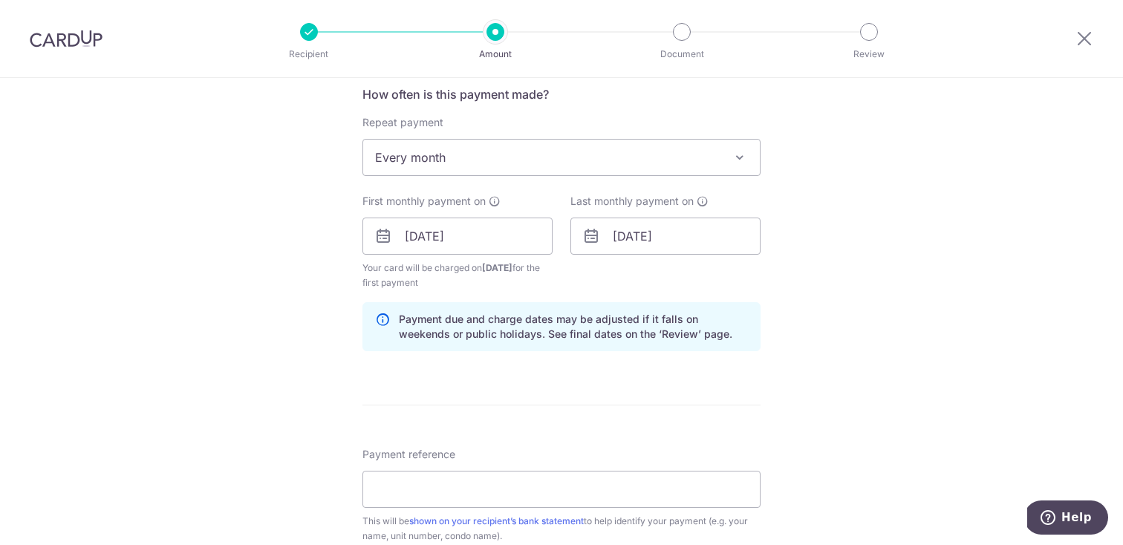
click at [868, 310] on div "Tell us more about your payment Enter payment amount SGD 6,200.00 6200.00 Card …" at bounding box center [561, 220] width 1123 height 1419
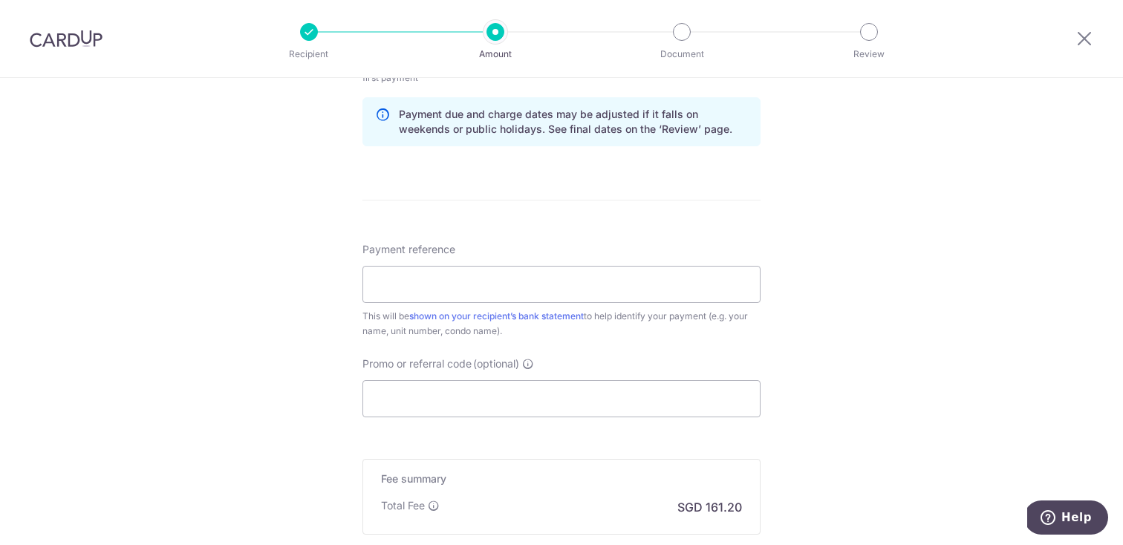
scroll to position [773, 0]
click at [658, 281] on input "Payment reference" at bounding box center [561, 283] width 398 height 37
click at [849, 303] on div "Tell us more about your payment Enter payment amount SGD 6,200.00 6200.00 Card …" at bounding box center [561, 14] width 1123 height 1419
click at [373, 281] on input "Holland Peak Rental" at bounding box center [561, 283] width 398 height 37
click at [325, 360] on div "Tell us more about your payment Enter payment amount SGD 6,200.00 6200.00 Card …" at bounding box center [561, 14] width 1123 height 1419
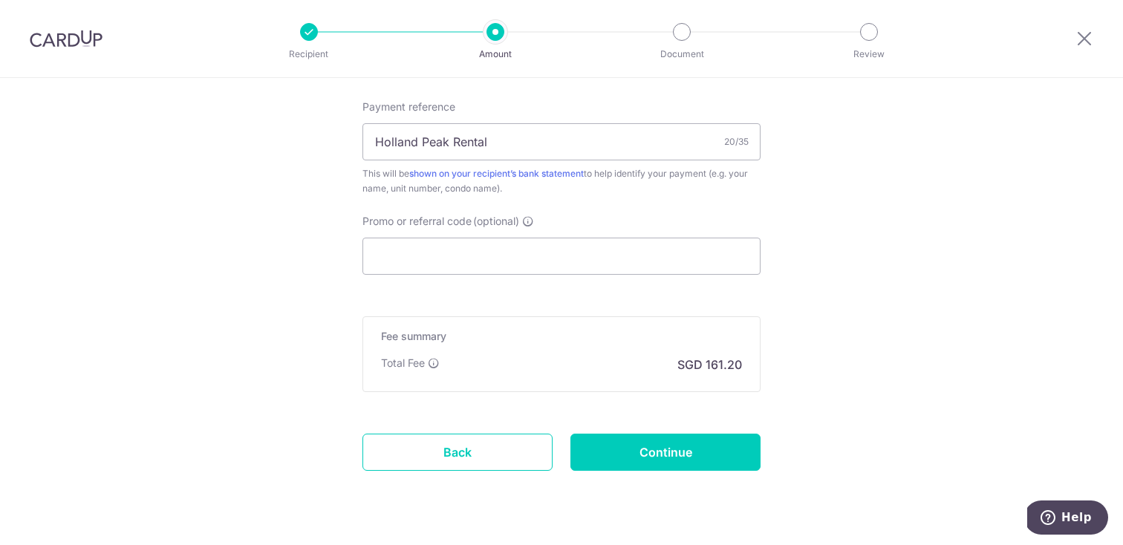
scroll to position [952, 0]
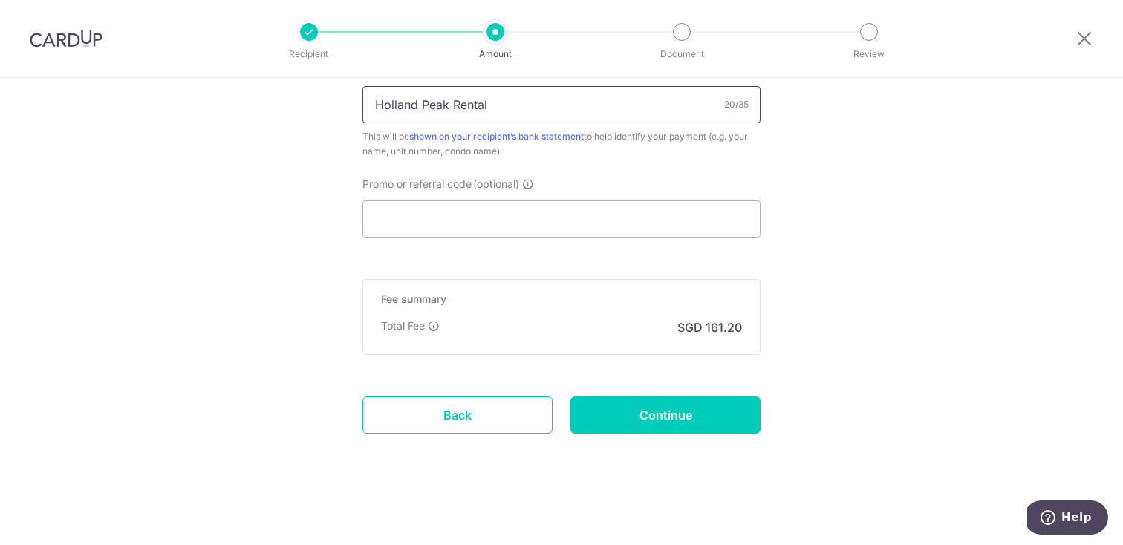
click at [376, 107] on input "Holland Peak Rental" at bounding box center [561, 104] width 398 height 37
type input "02-06 Holland Peak Rental"
click at [647, 422] on input "Continue" at bounding box center [665, 414] width 190 height 37
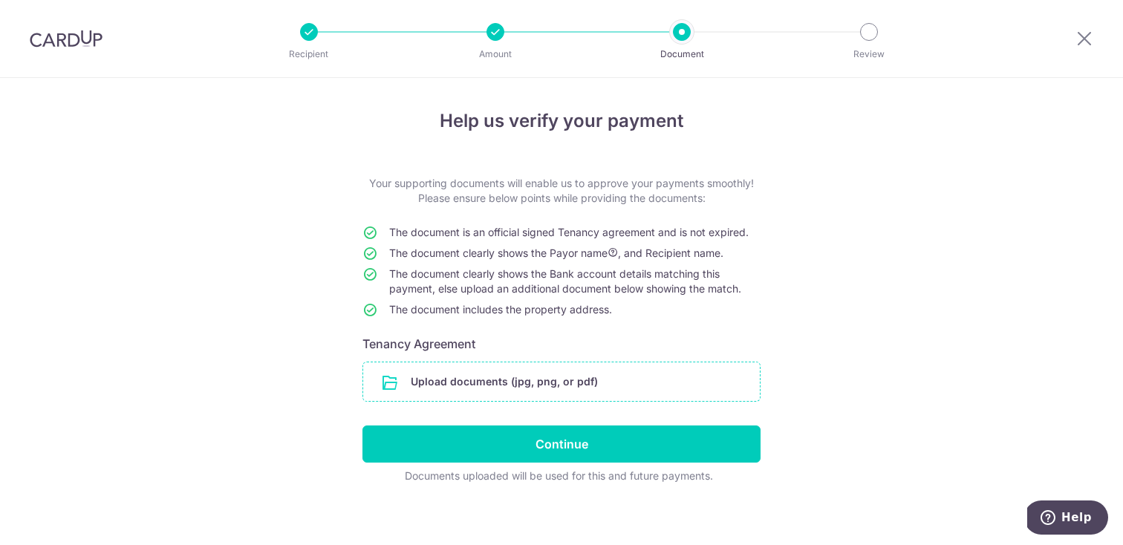
click at [484, 380] on input "file" at bounding box center [561, 381] width 396 height 39
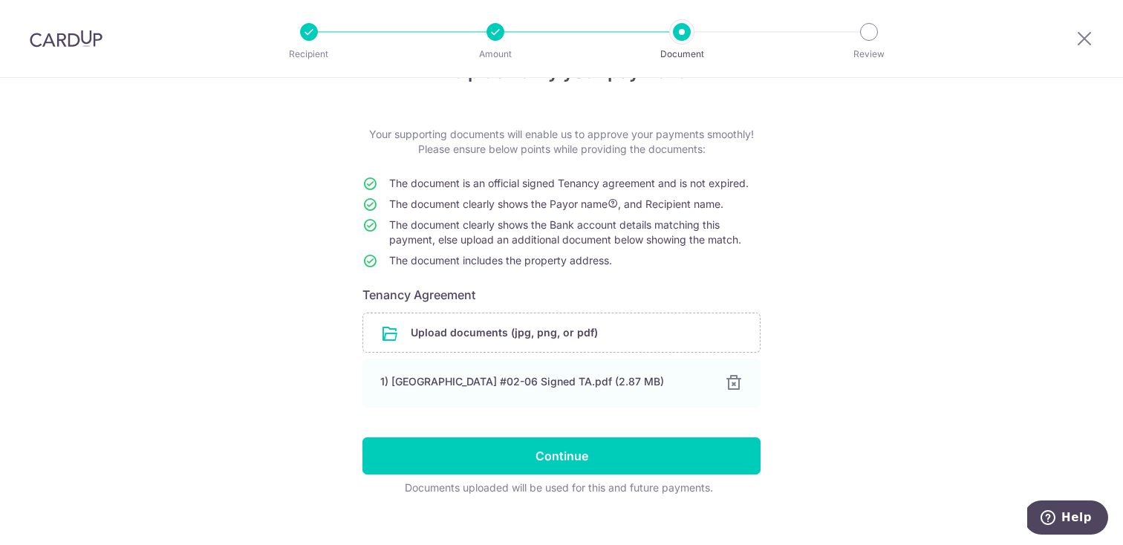
scroll to position [69, 0]
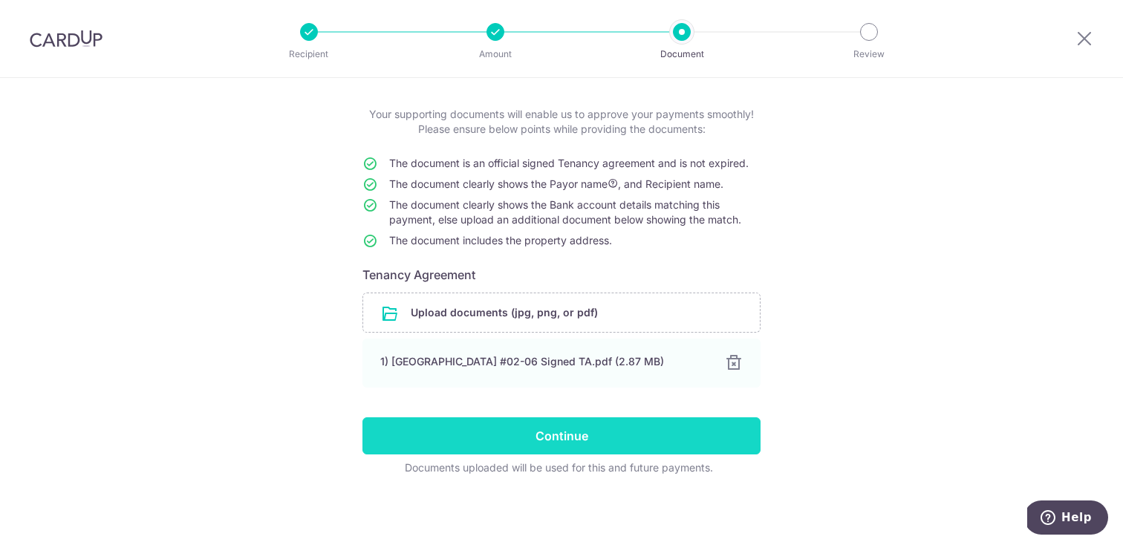
click at [599, 432] on input "Continue" at bounding box center [561, 435] width 398 height 37
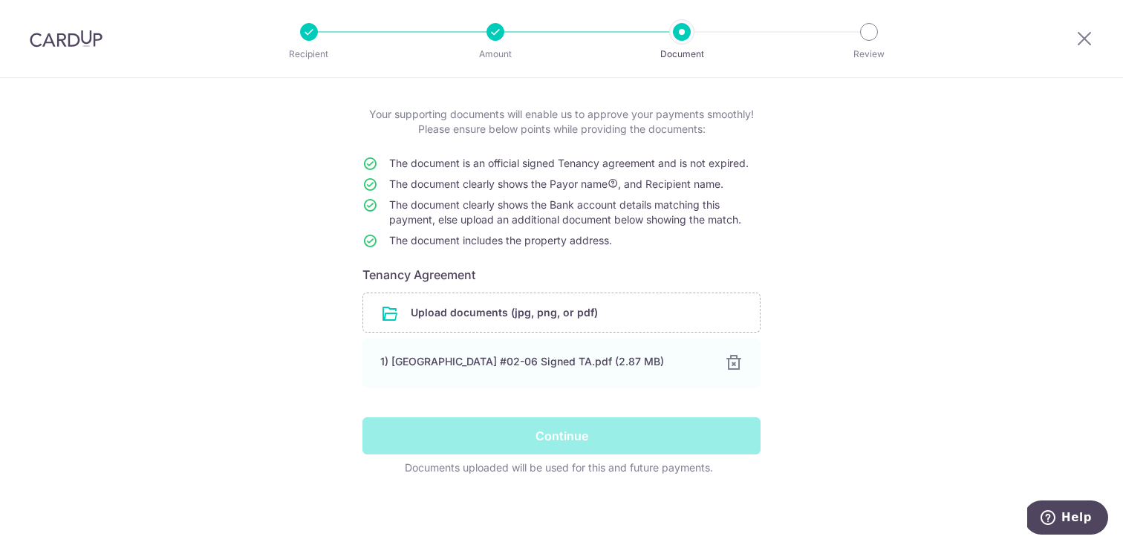
scroll to position [50, 0]
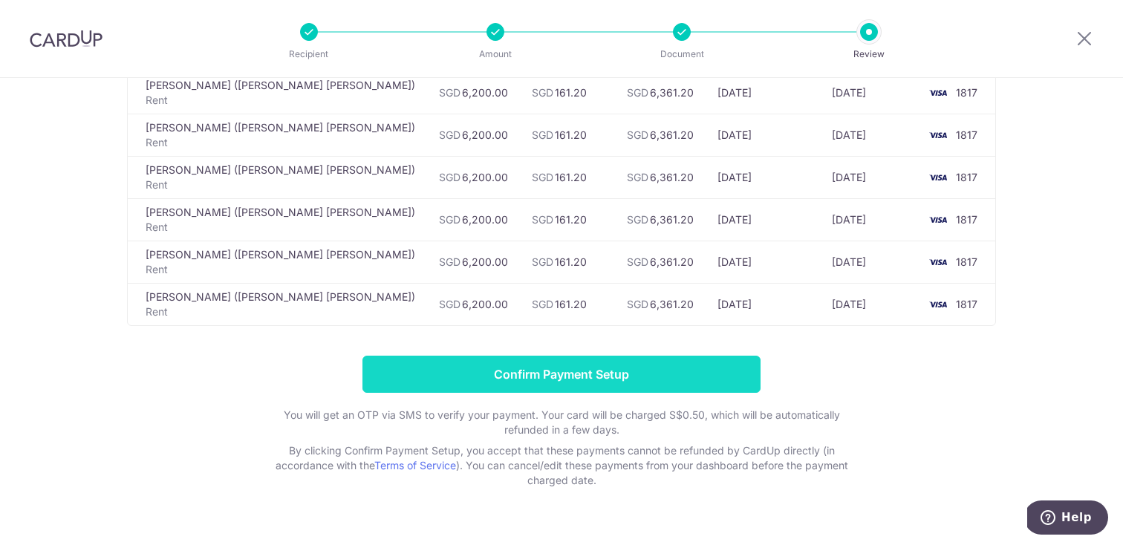
scroll to position [570, 0]
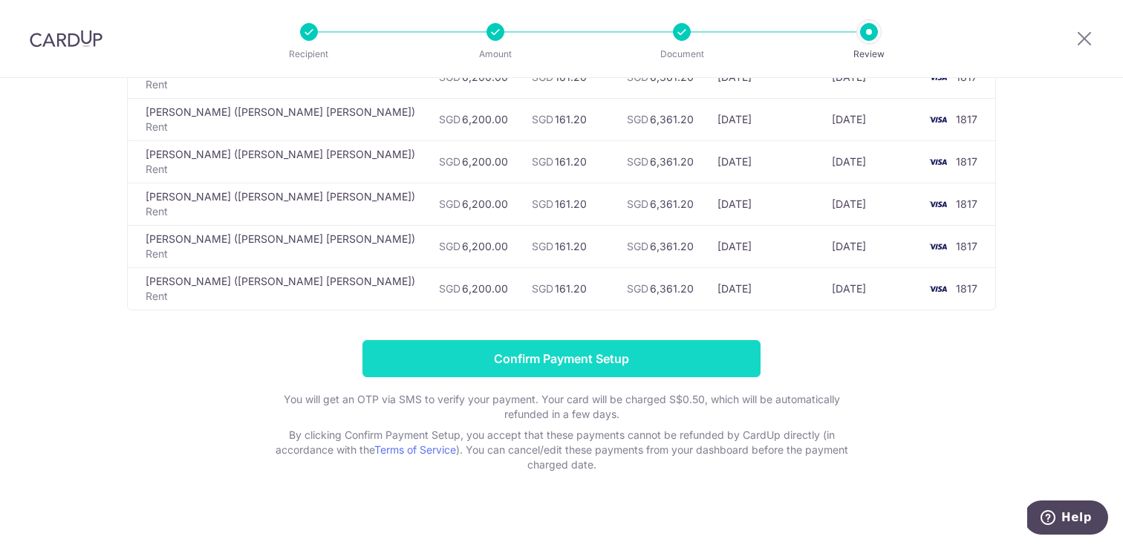
click at [609, 343] on input "Confirm Payment Setup" at bounding box center [561, 358] width 398 height 37
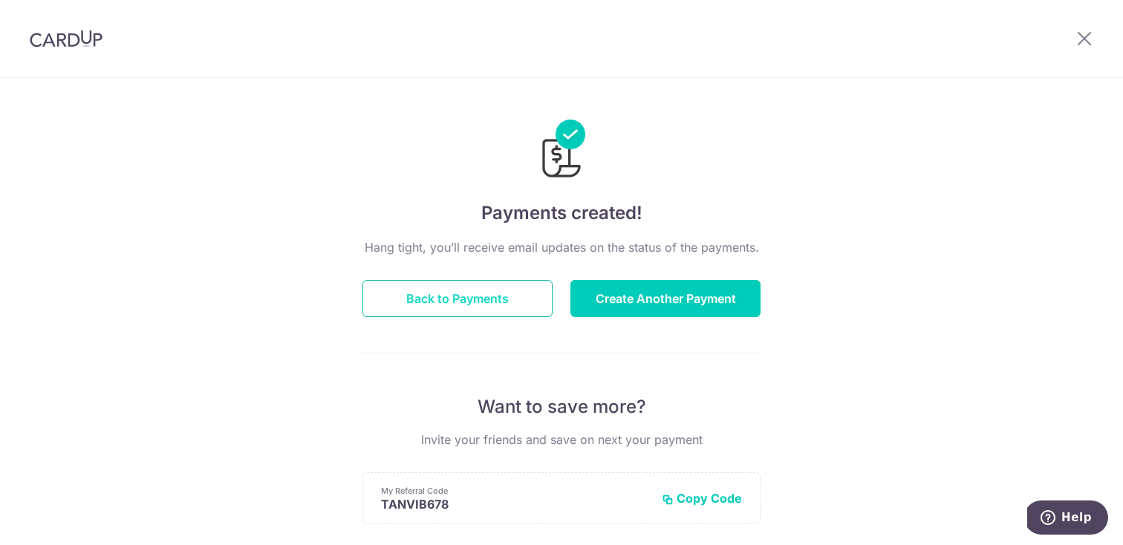
click at [495, 300] on button "Back to Payments" at bounding box center [457, 298] width 190 height 37
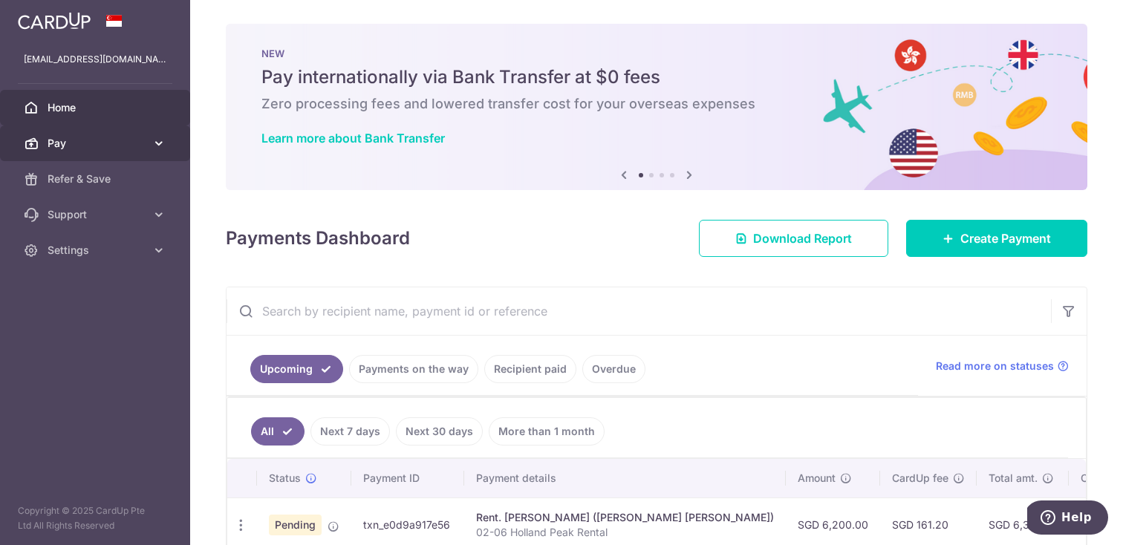
click at [156, 147] on icon at bounding box center [158, 143] width 15 height 15
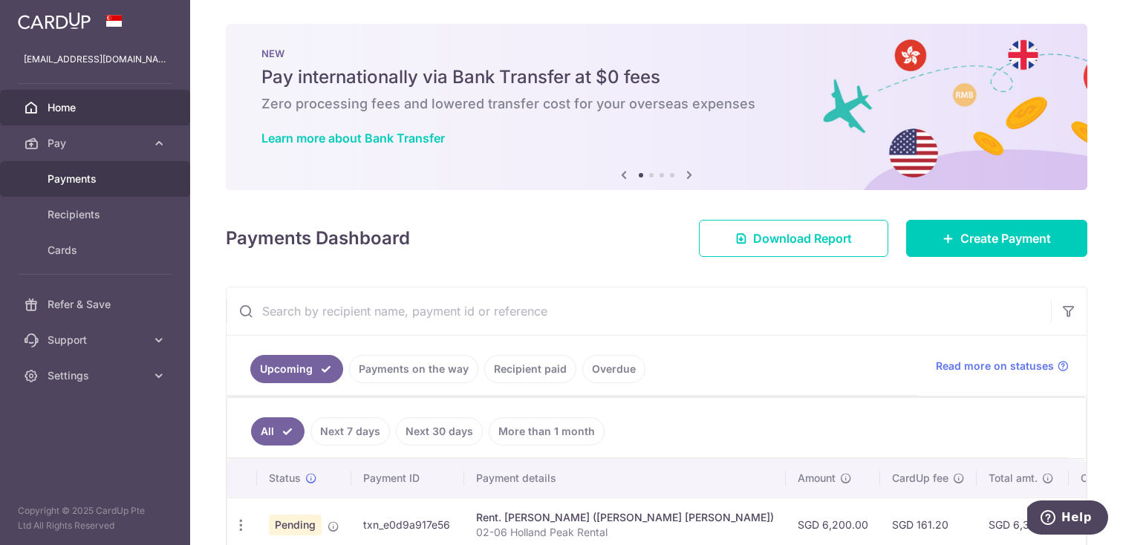
click at [82, 180] on span "Payments" at bounding box center [97, 179] width 98 height 15
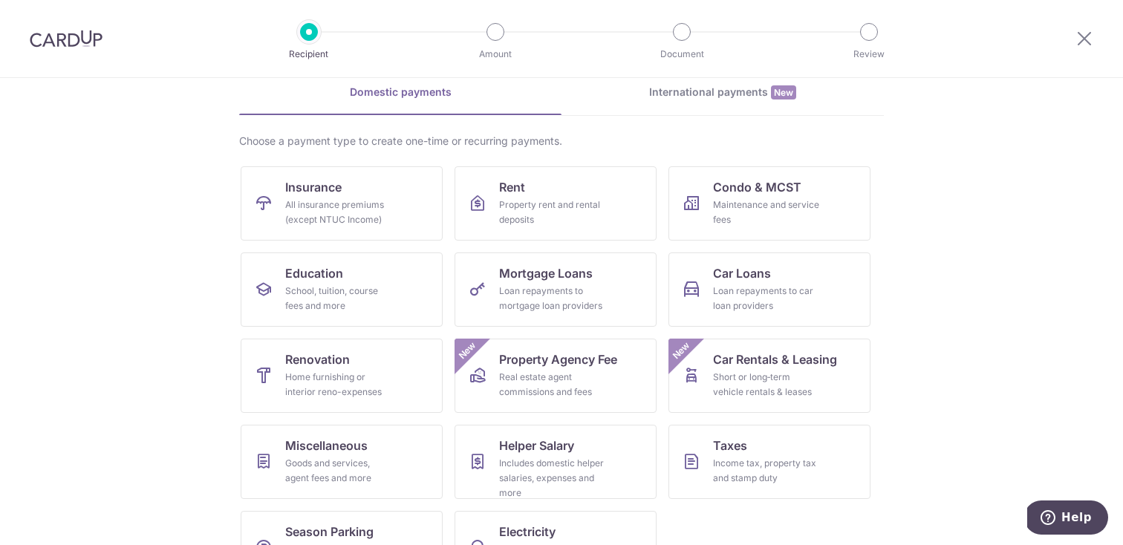
scroll to position [120, 0]
